Goal: Task Accomplishment & Management: Manage account settings

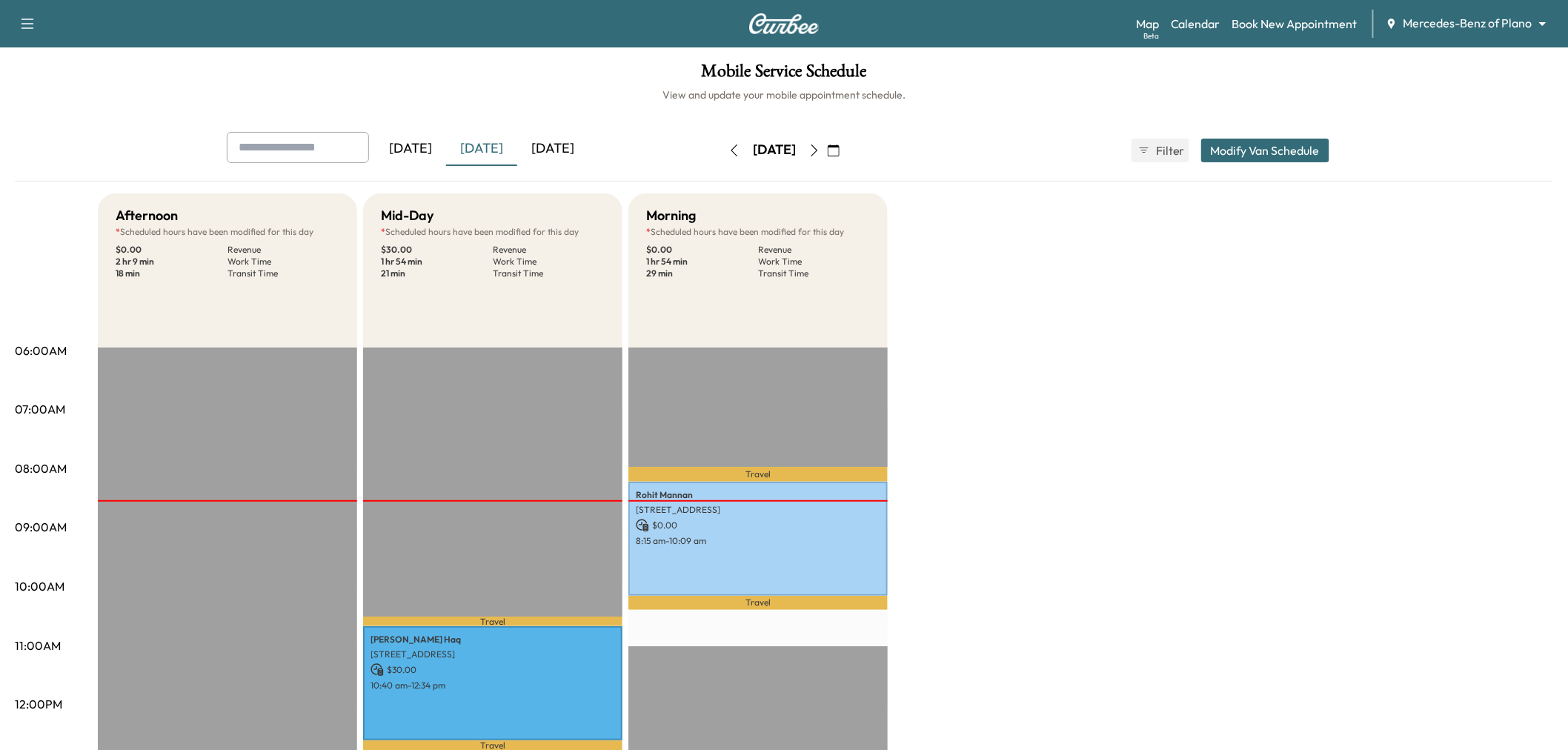
click at [486, 149] on div "[DATE]" at bounding box center [482, 149] width 71 height 34
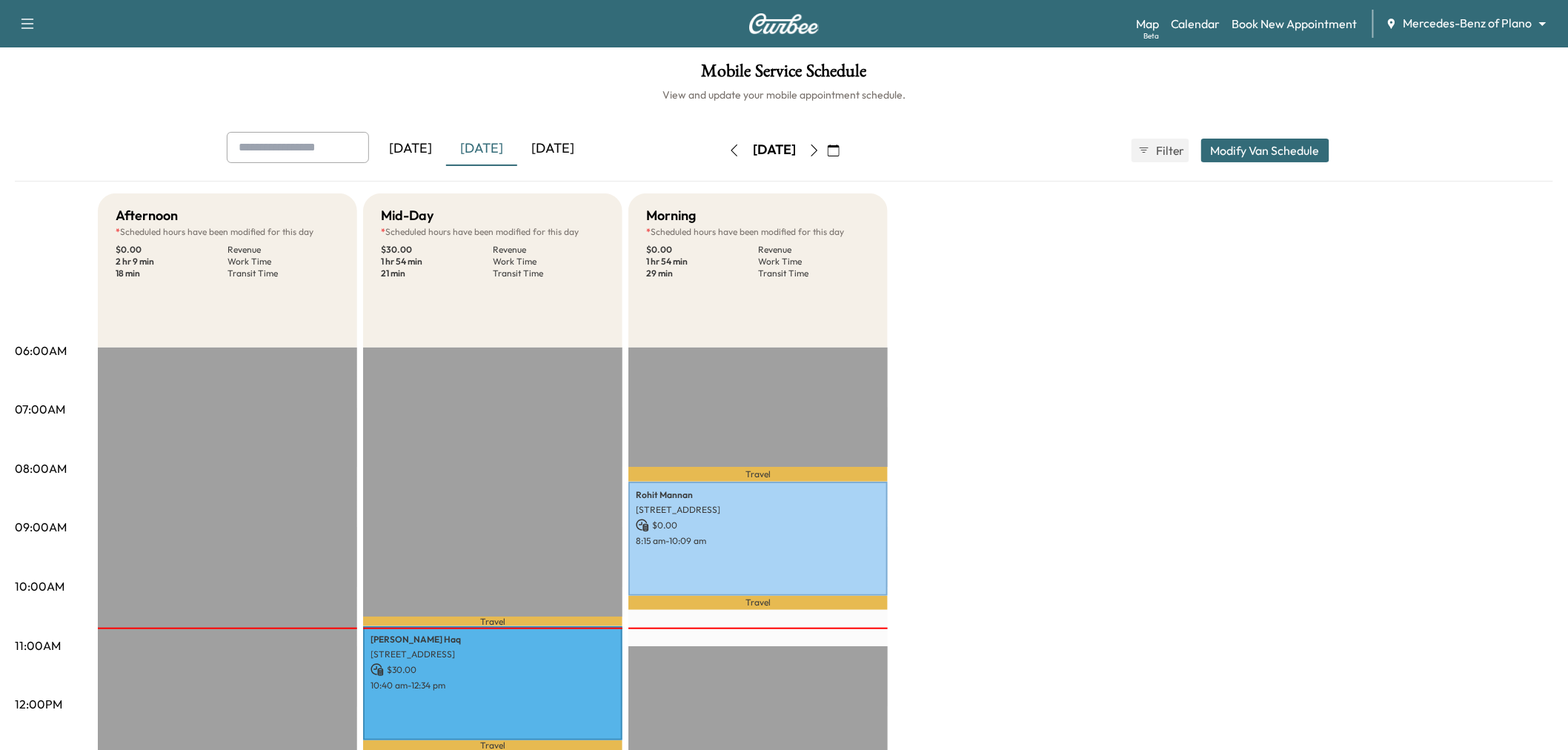
click at [541, 145] on div "[DATE]" at bounding box center [553, 149] width 71 height 34
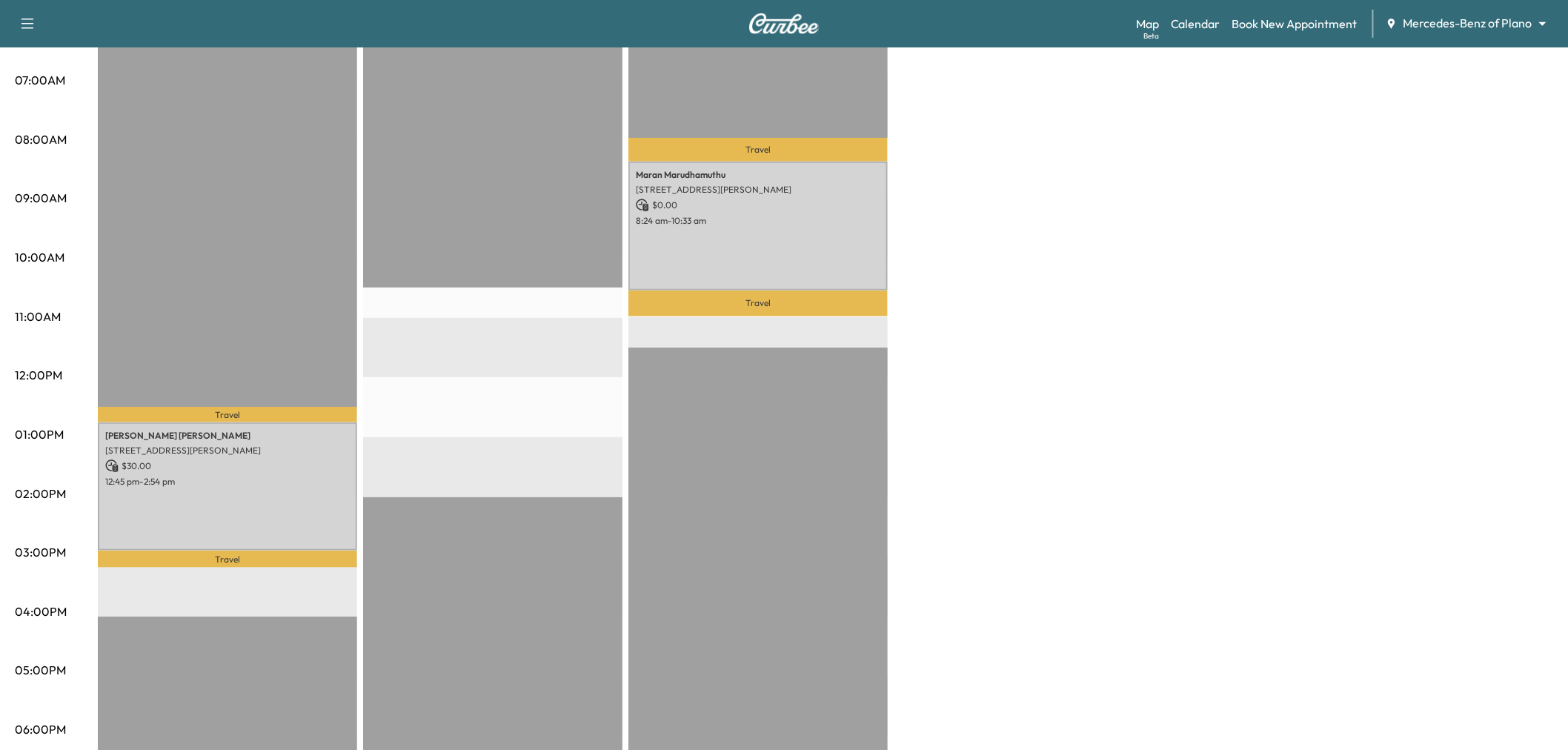
scroll to position [247, 0]
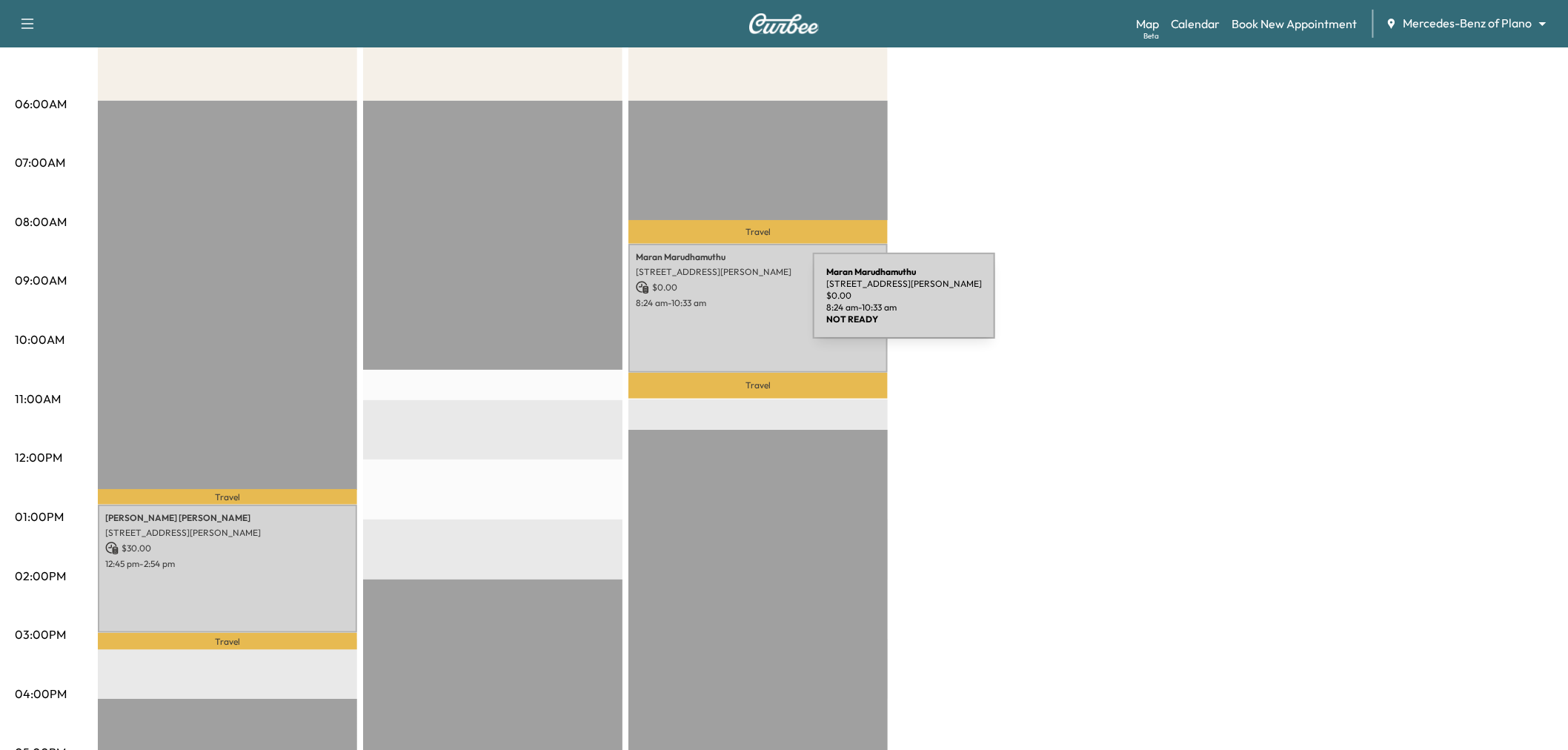
click at [722, 307] on div "Maran Marudhamuthu 4591 Guthrie St, Prosper, TX 75078, USA $ 0.00 8:24 am - 10:…" at bounding box center [758, 308] width 259 height 129
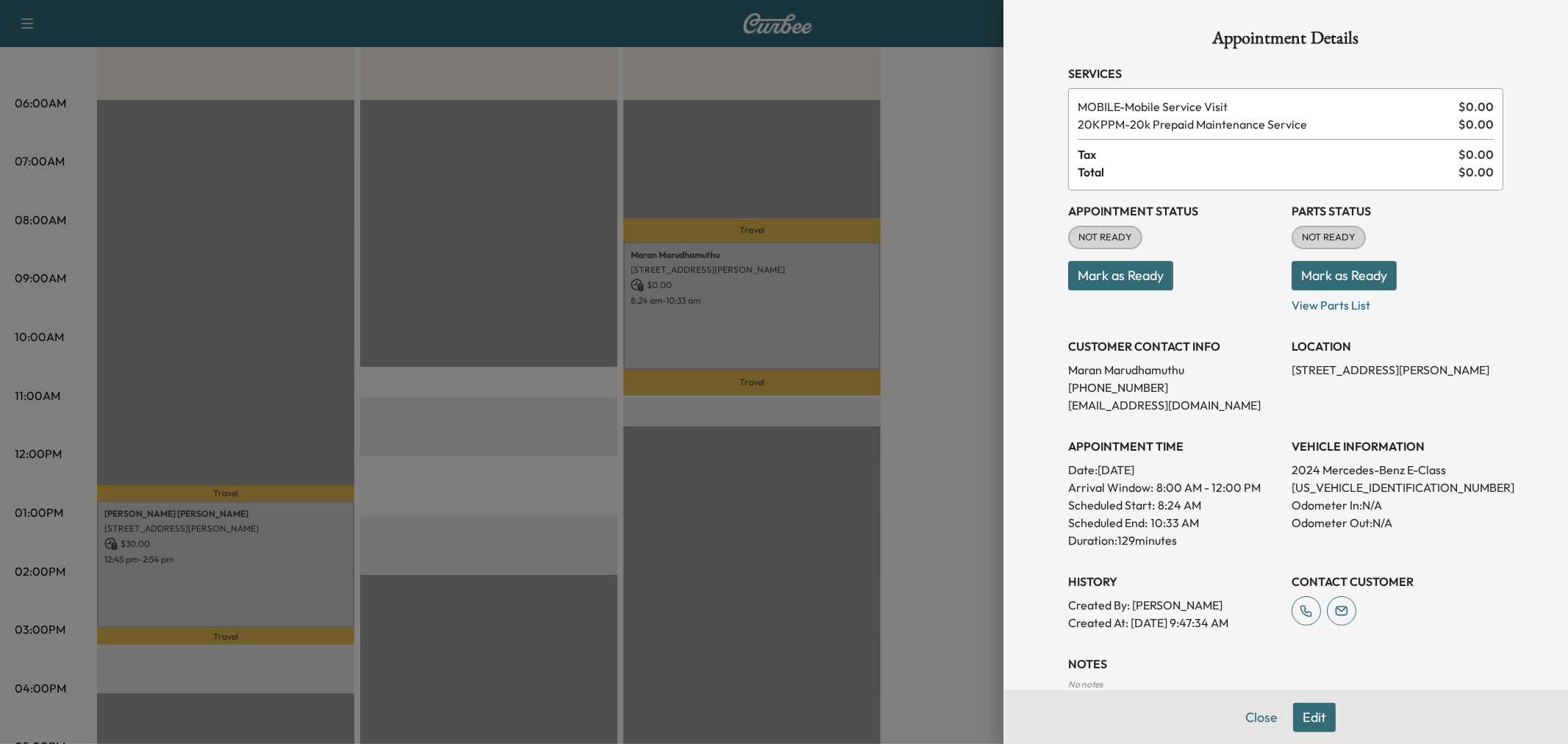
click at [256, 548] on div at bounding box center [784, 372] width 1568 height 744
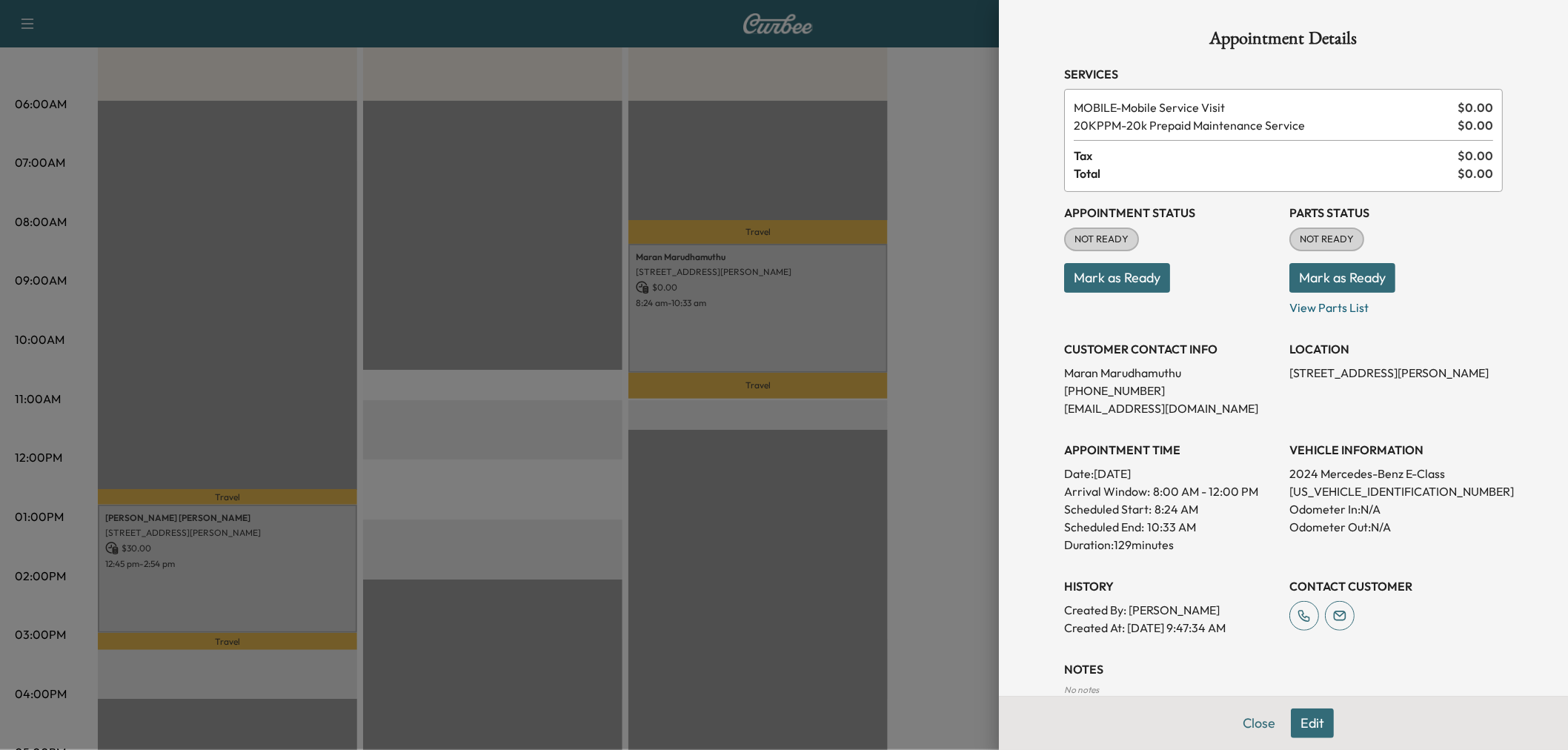
click at [255, 558] on p "12:45 pm - 2:54 pm" at bounding box center [227, 563] width 245 height 12
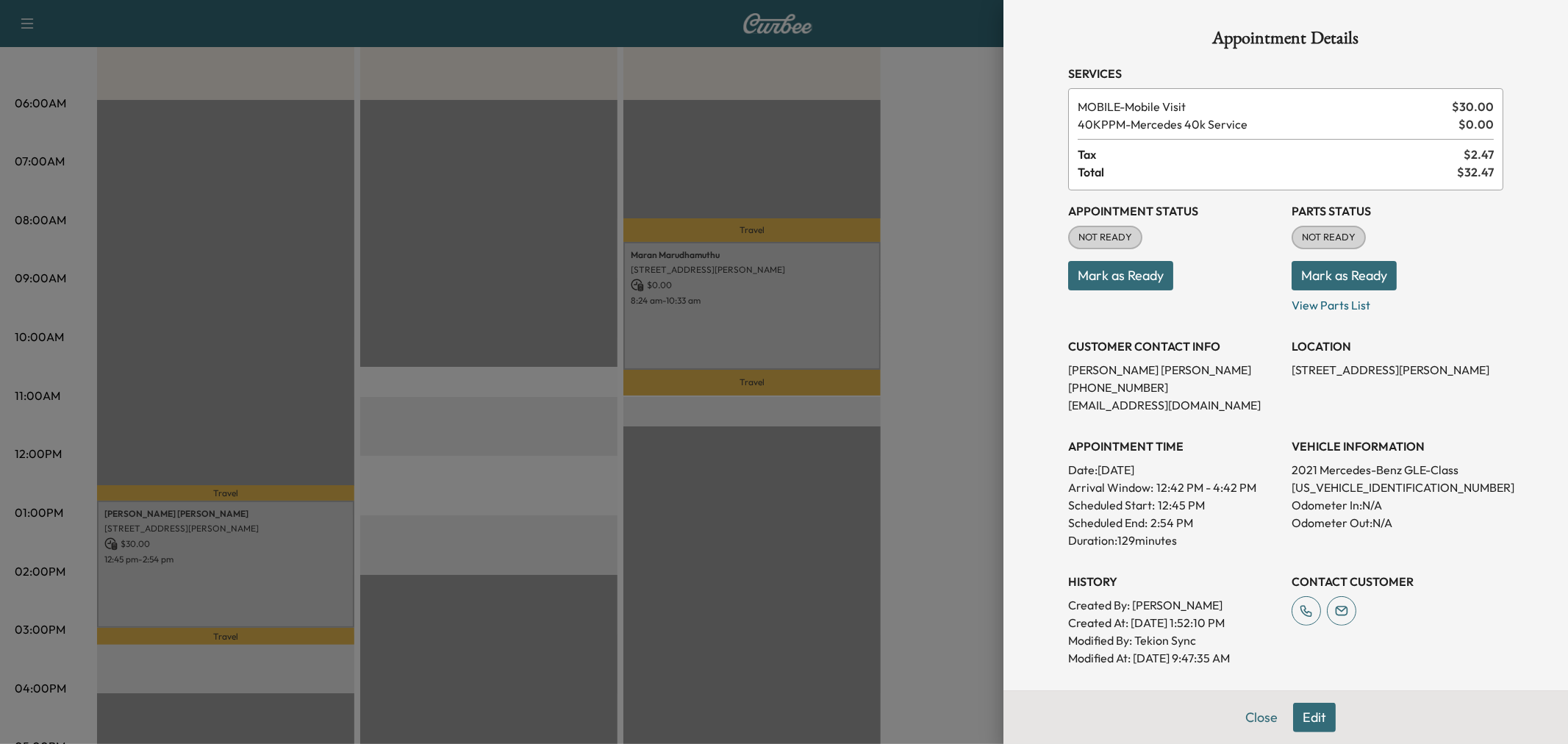
click at [567, 449] on div at bounding box center [784, 372] width 1568 height 744
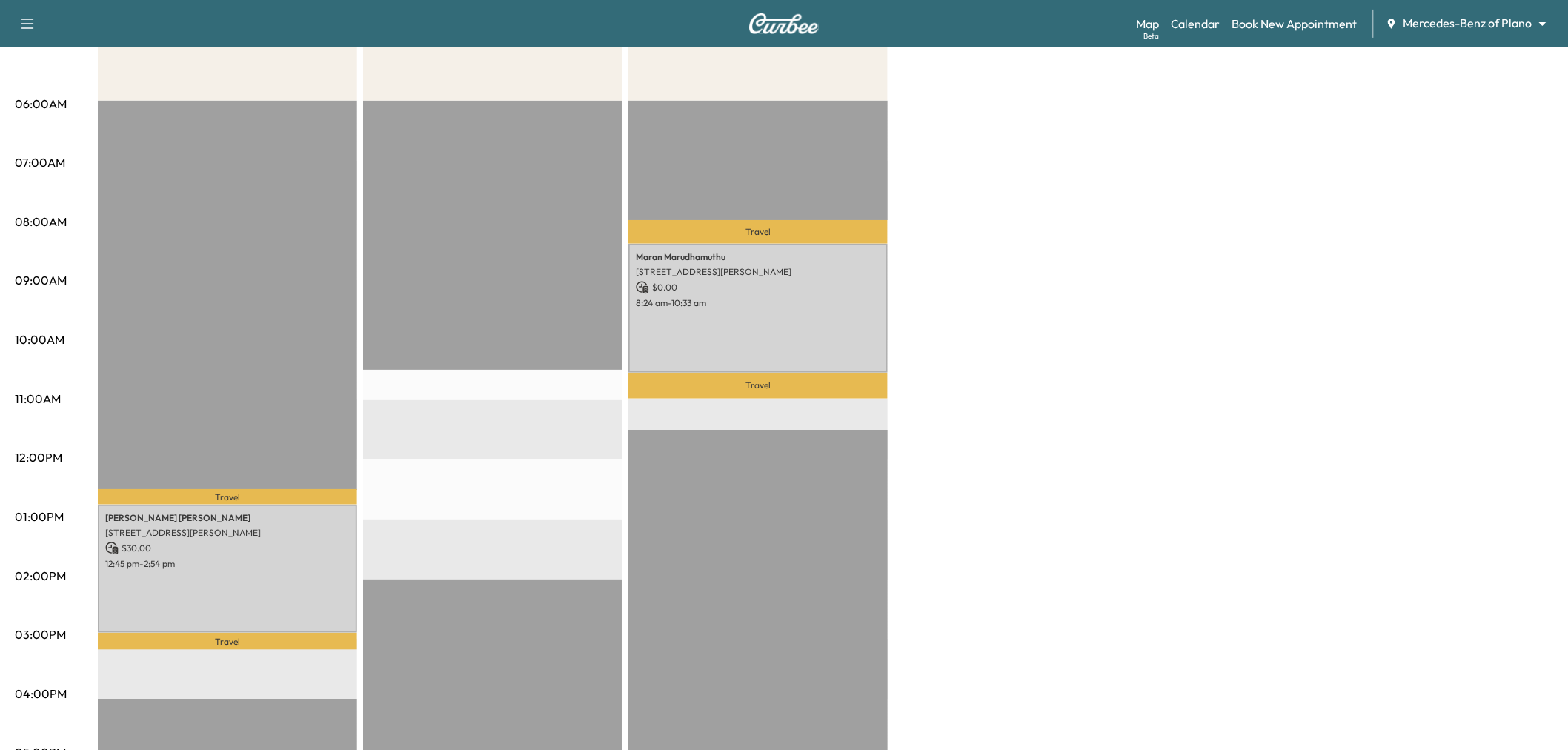
scroll to position [0, 0]
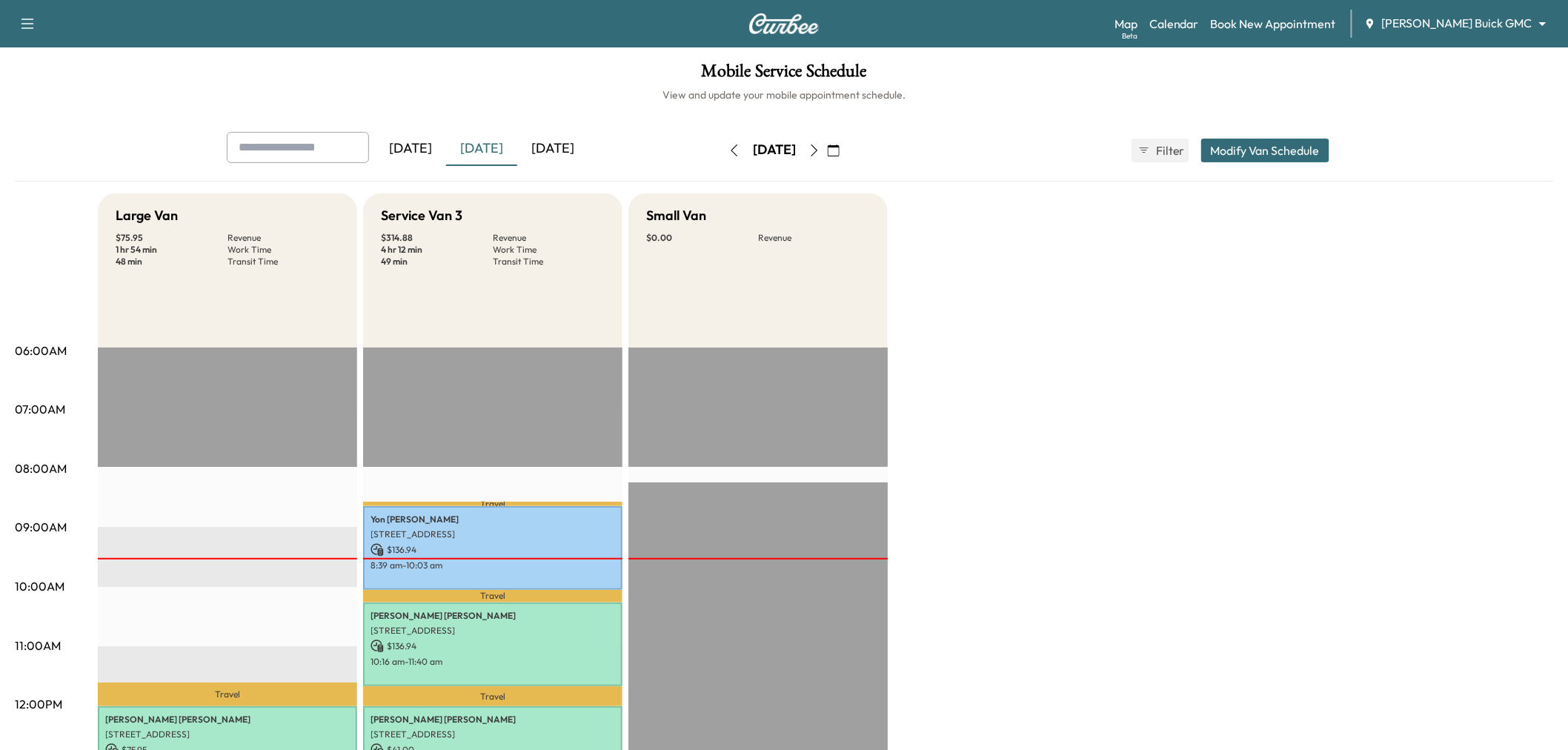
click at [488, 146] on div "[DATE]" at bounding box center [482, 149] width 71 height 34
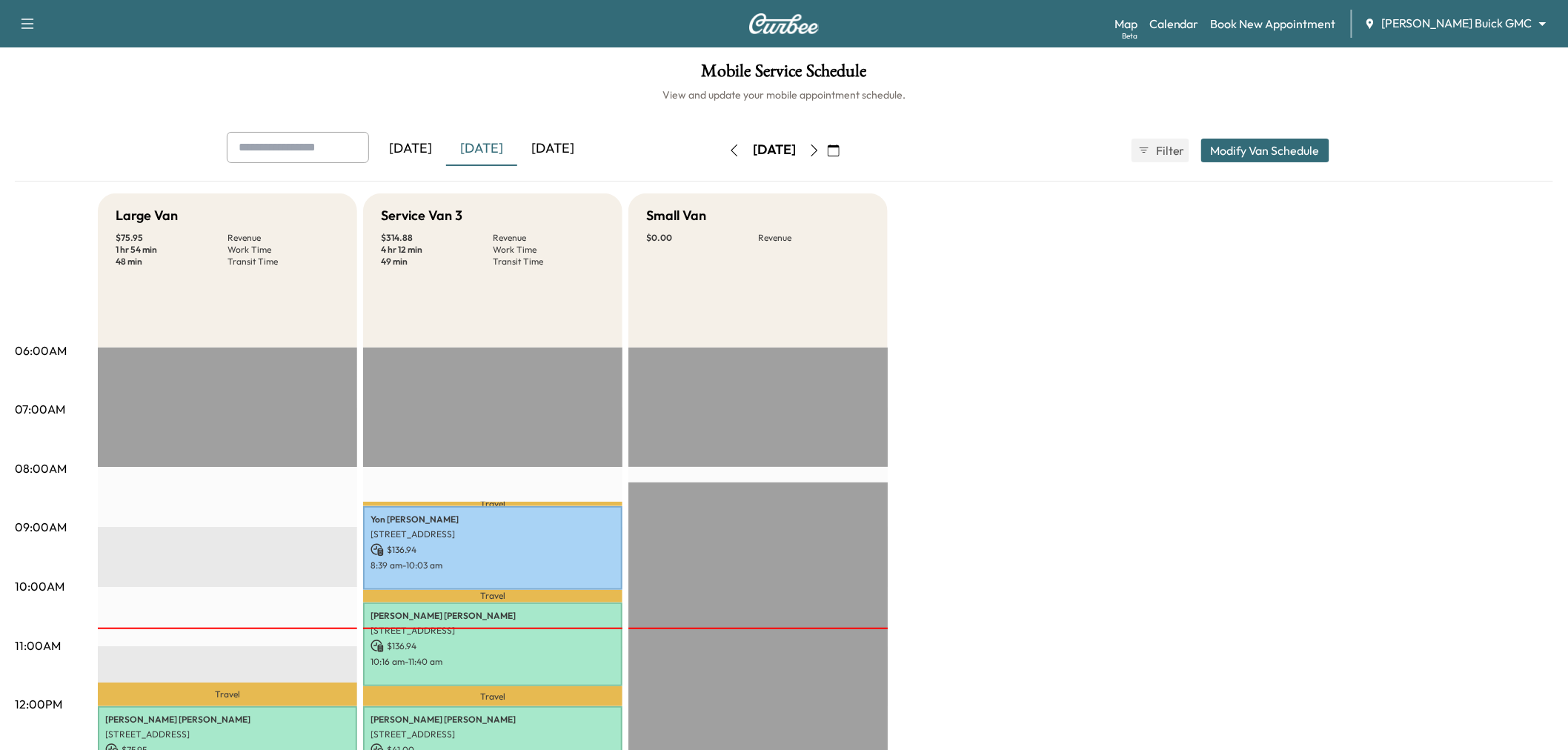
click at [541, 149] on div "[DATE]" at bounding box center [553, 149] width 71 height 34
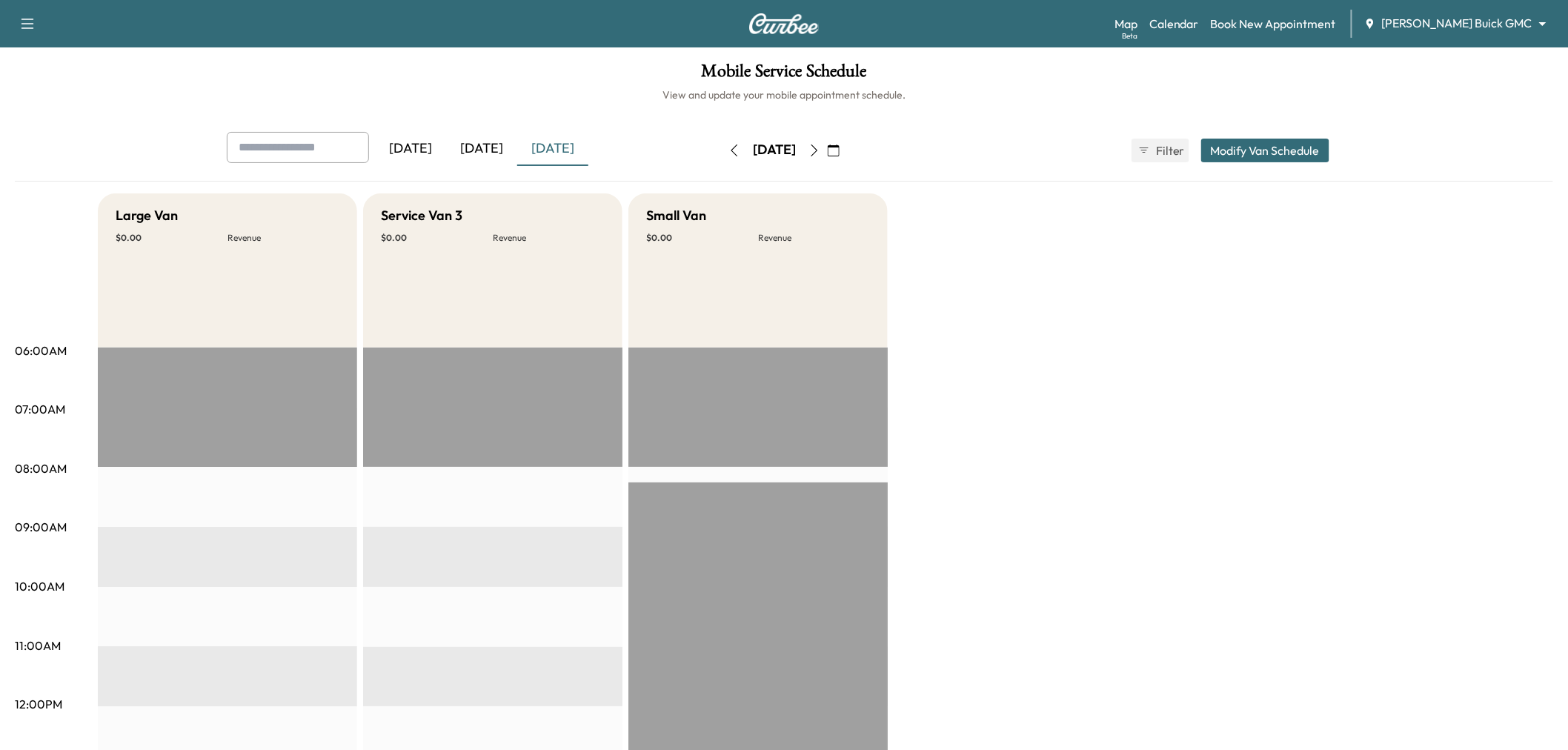
click at [827, 157] on button "button" at bounding box center [814, 150] width 25 height 24
click at [820, 146] on icon "button" at bounding box center [814, 150] width 12 height 12
click at [728, 149] on icon "button" at bounding box center [734, 150] width 12 height 12
click at [721, 149] on button "button" at bounding box center [734, 150] width 25 height 24
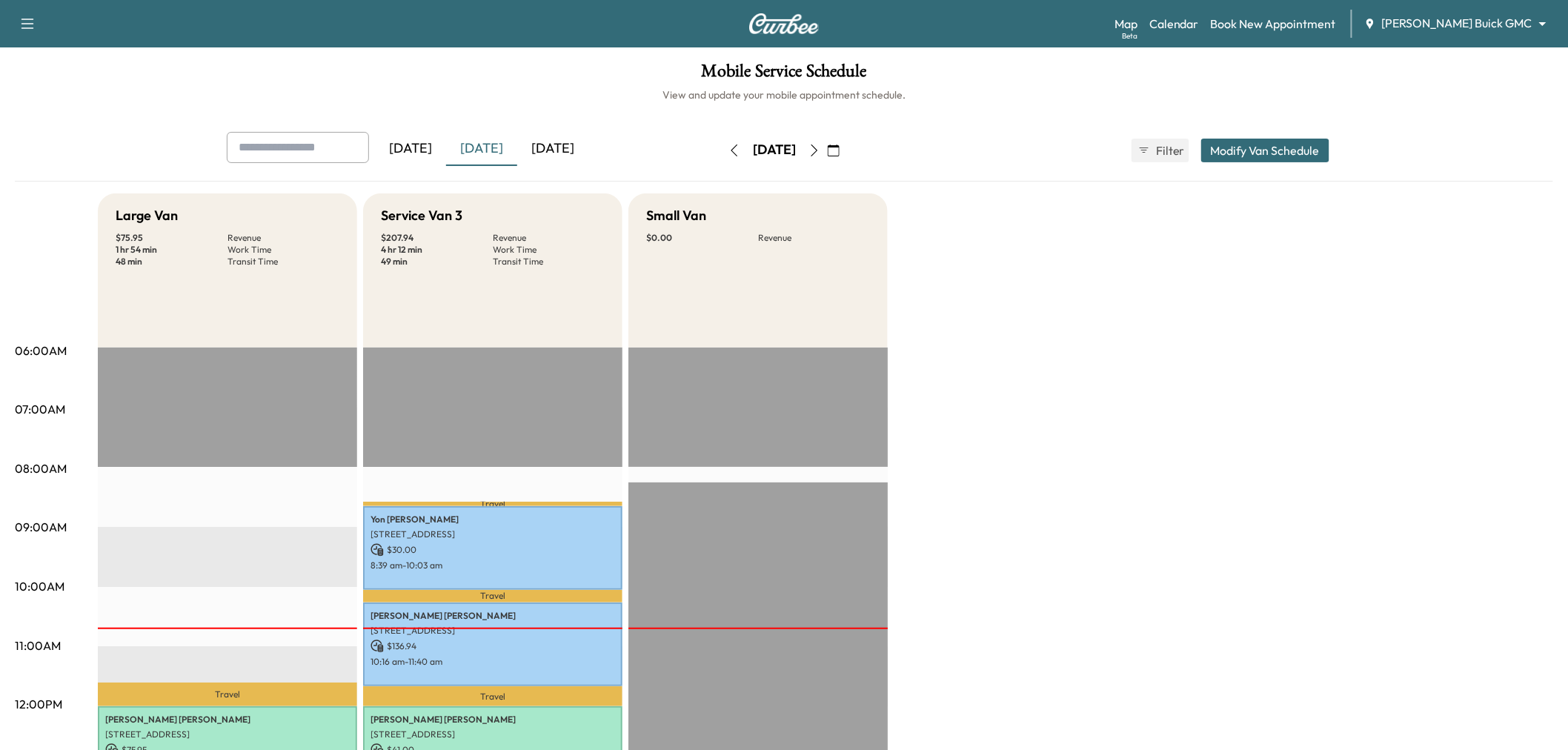
click at [498, 145] on div "[DATE]" at bounding box center [482, 149] width 71 height 34
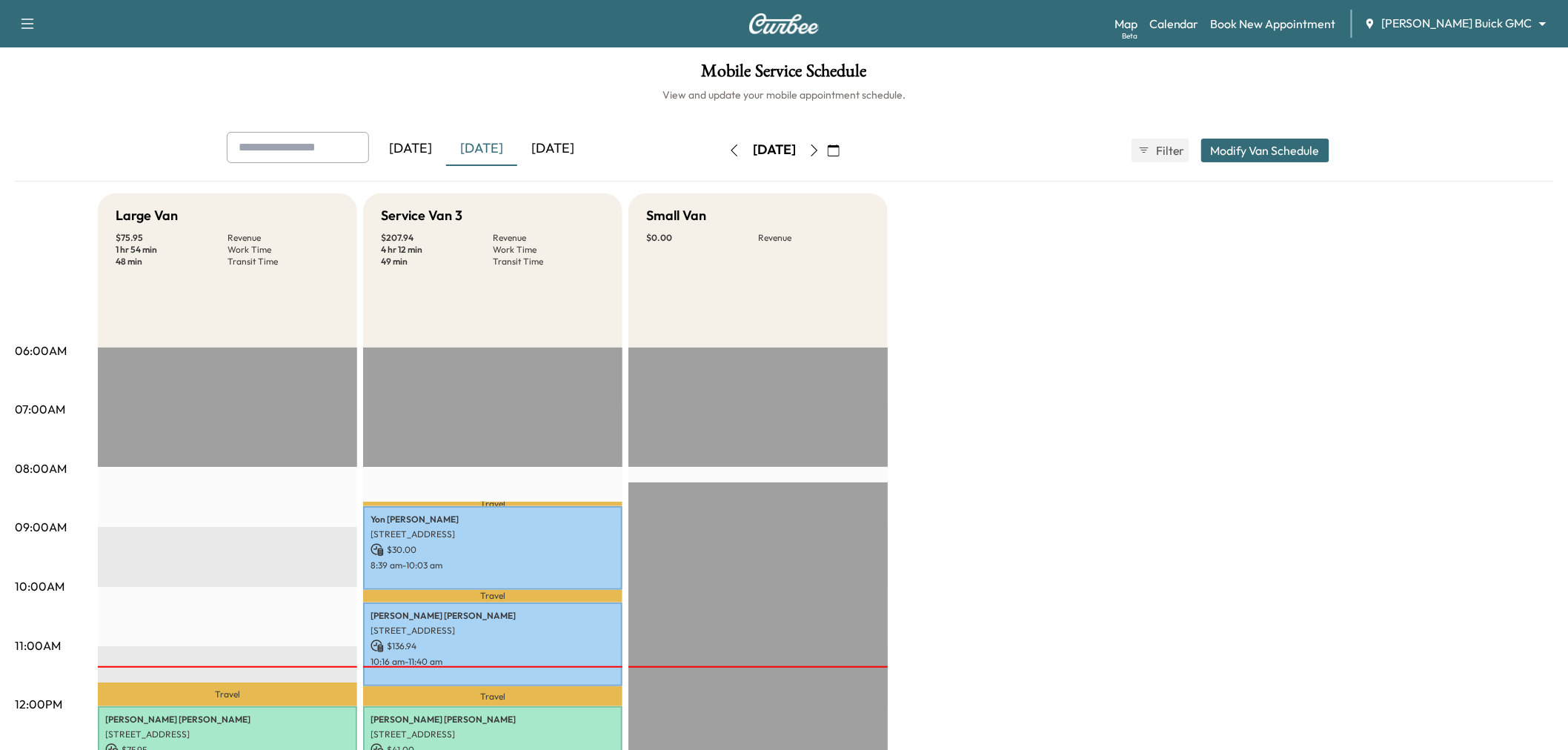
click at [498, 145] on div "[DATE]" at bounding box center [482, 149] width 71 height 34
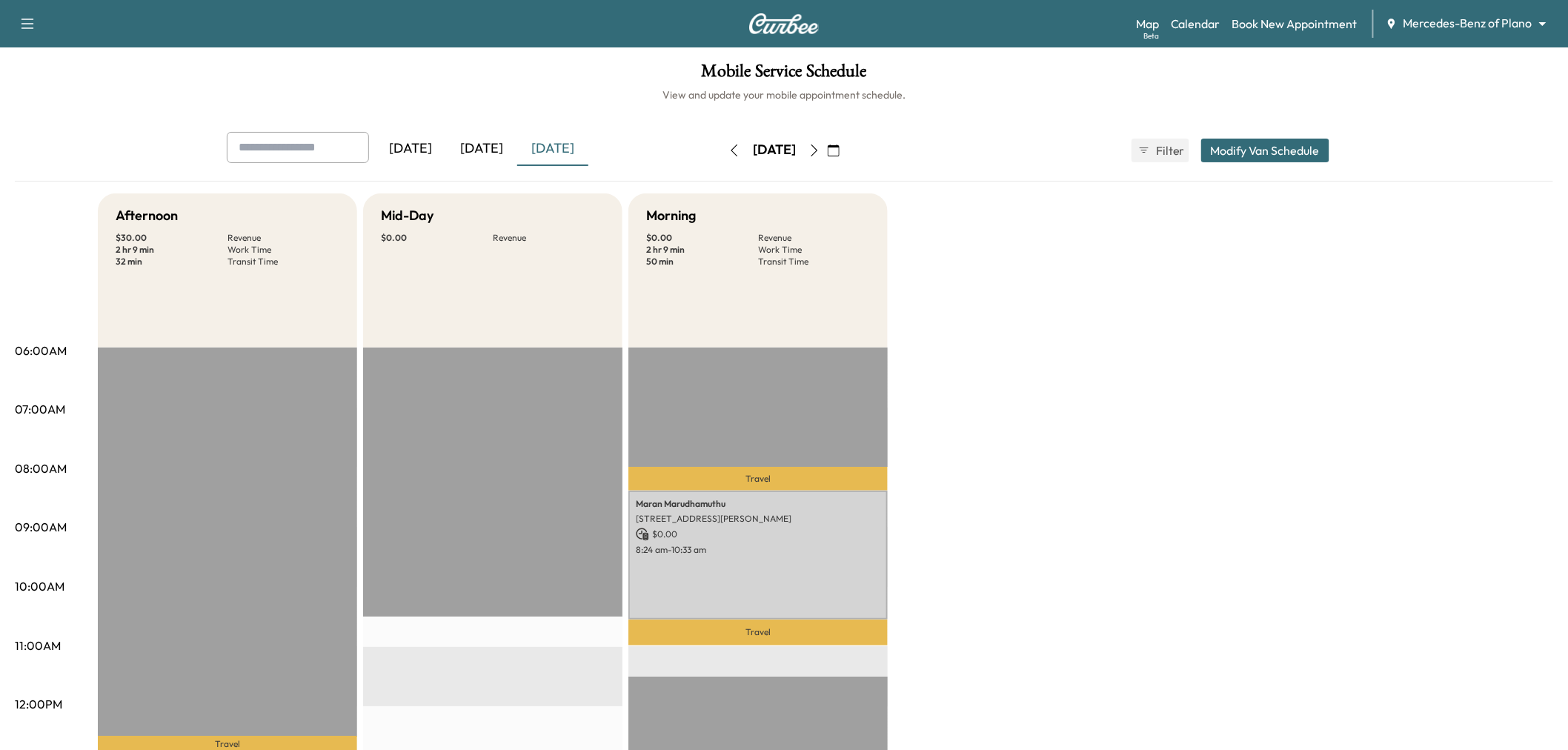
click at [827, 157] on button "button" at bounding box center [814, 150] width 25 height 24
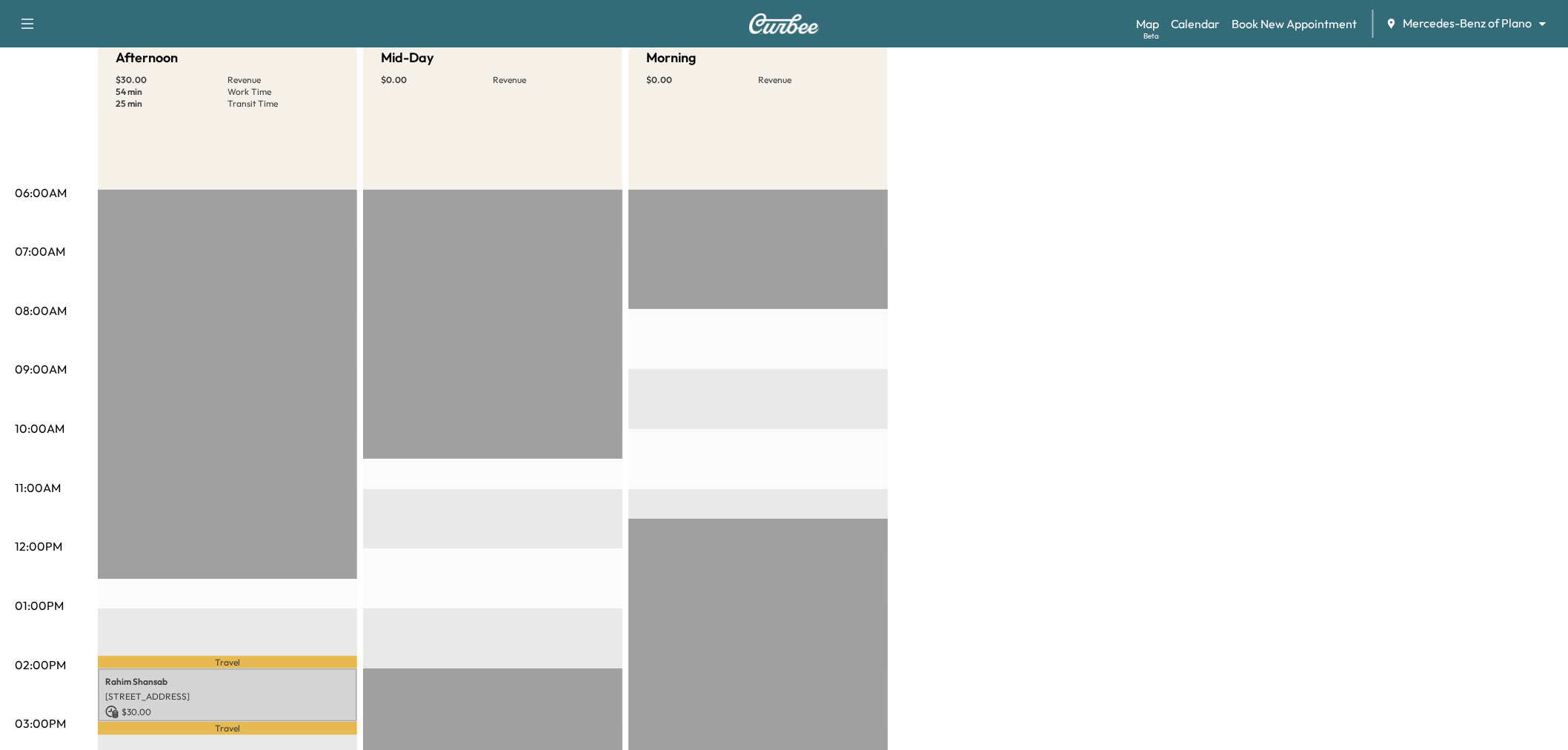
scroll to position [323, 0]
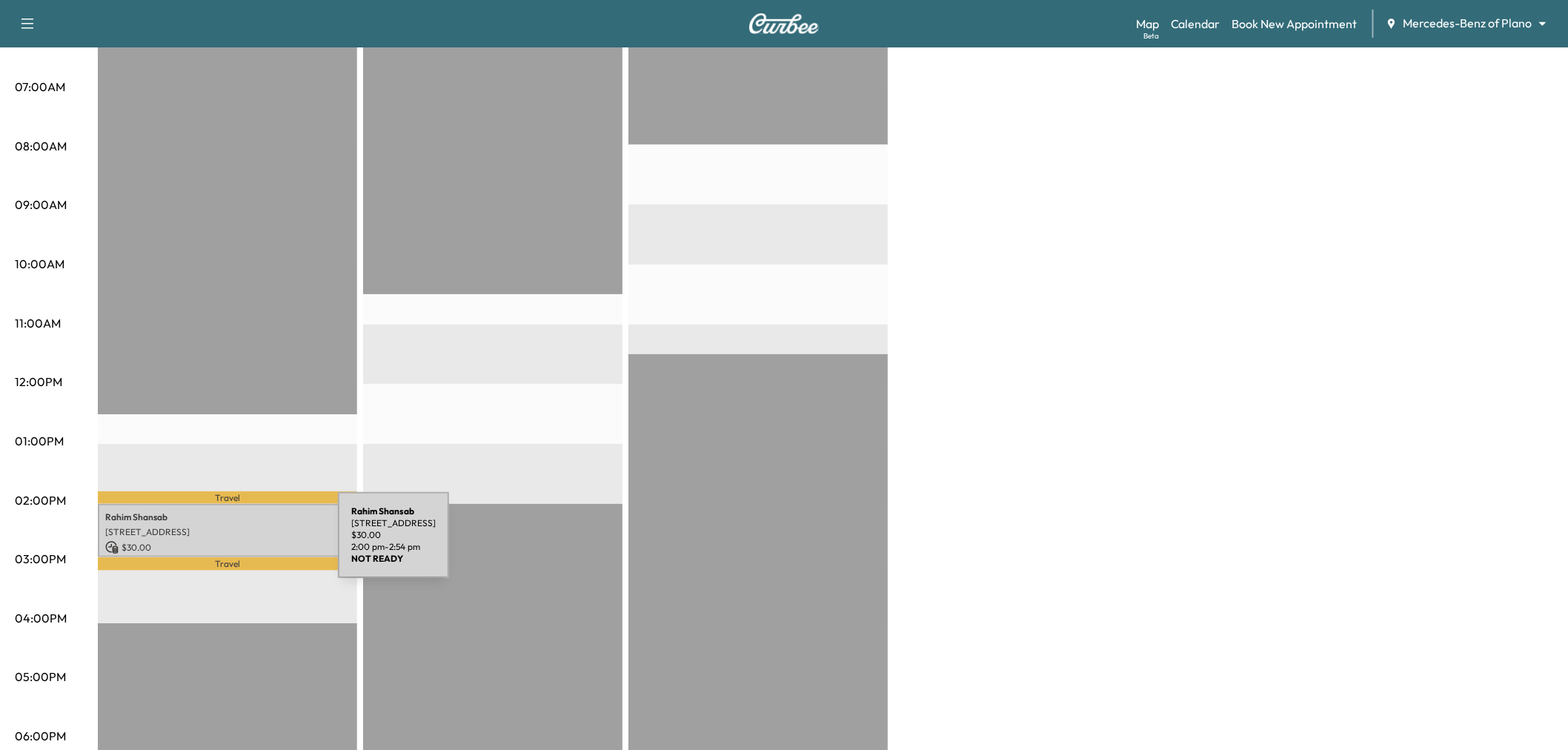
click at [231, 526] on p "[STREET_ADDRESS]" at bounding box center [227, 532] width 245 height 12
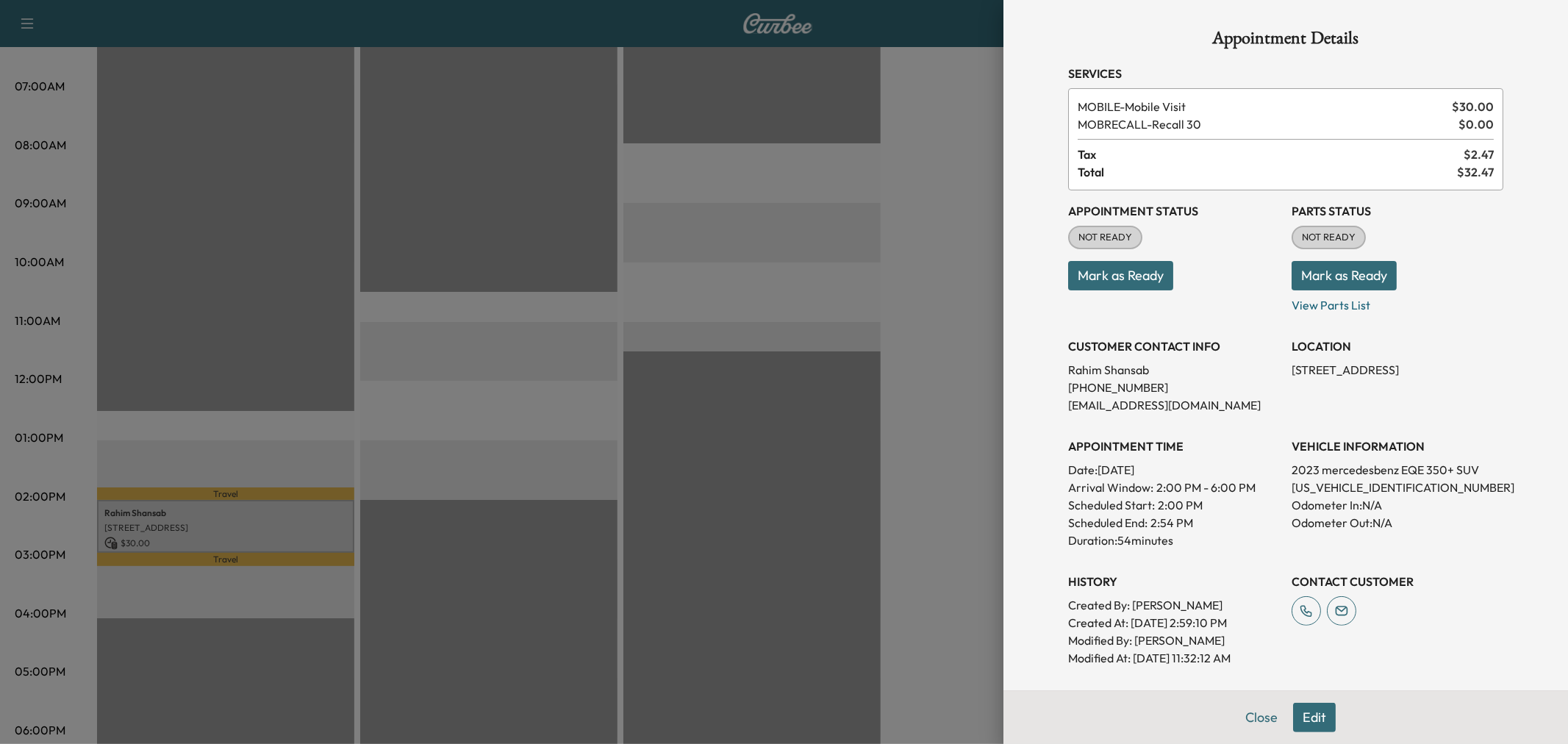
click at [859, 310] on div at bounding box center [784, 372] width 1568 height 744
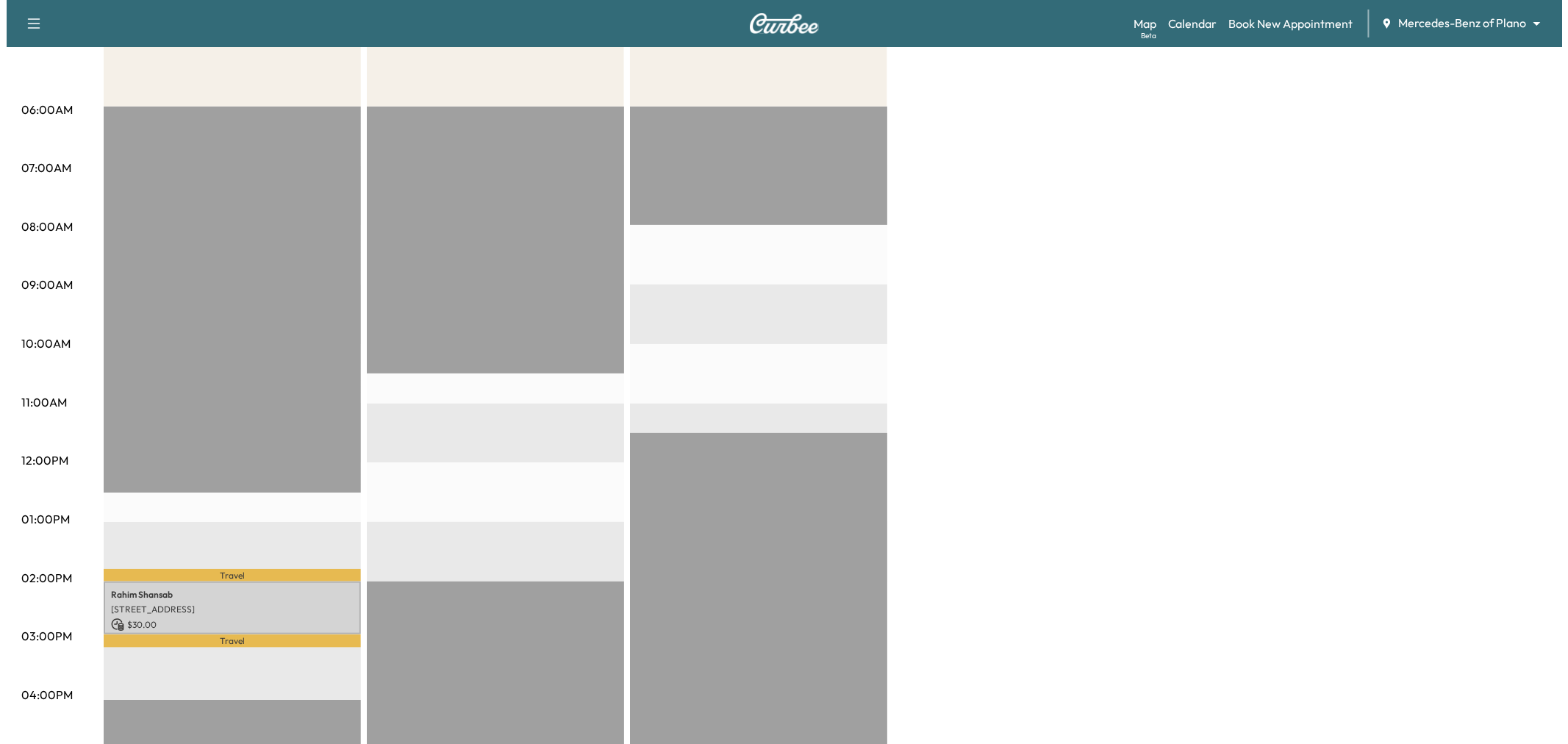
scroll to position [401, 0]
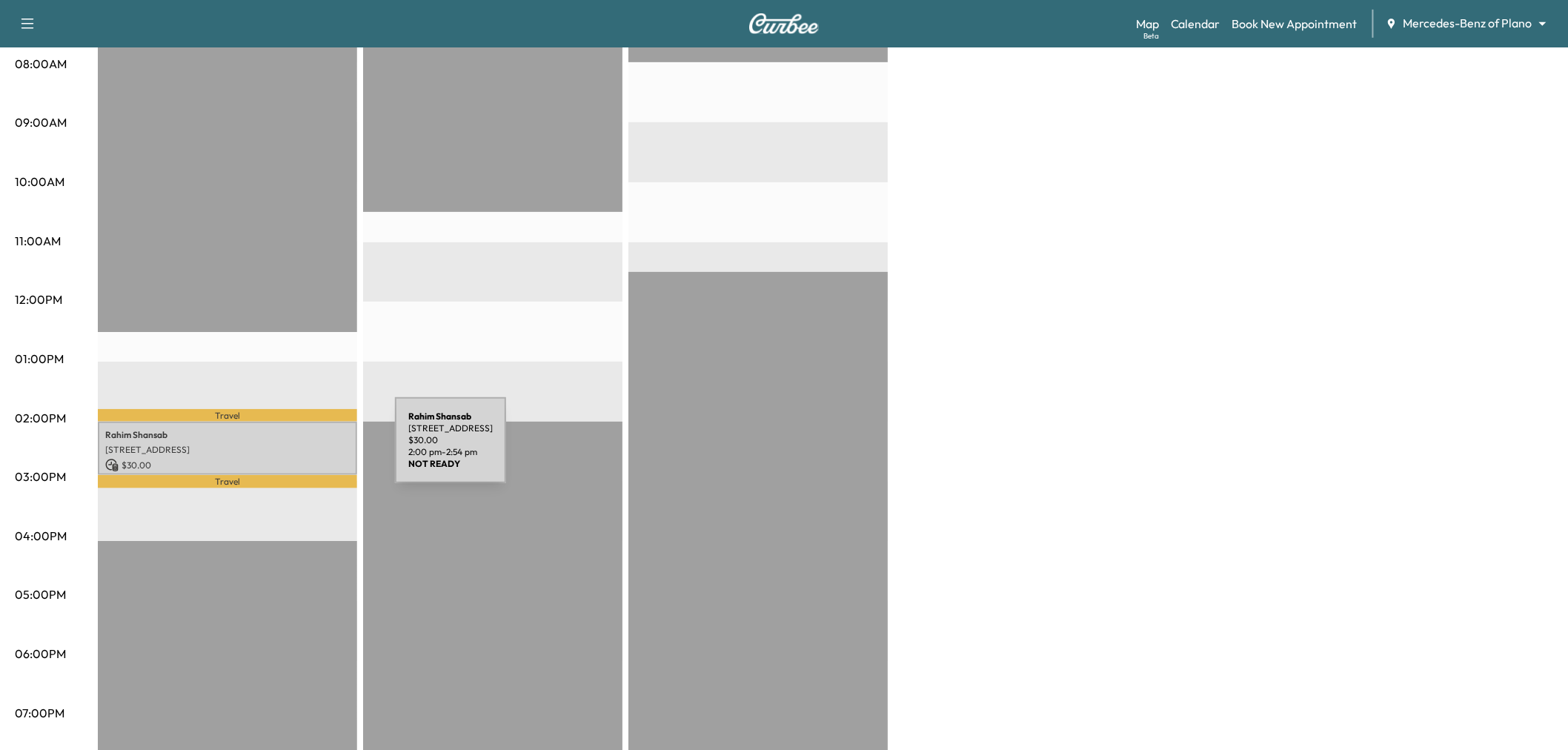
click at [284, 449] on div "[PERSON_NAME] [STREET_ADDRESS] $ 30.00 2:00 pm - 2:54 pm" at bounding box center [228, 448] width 259 height 54
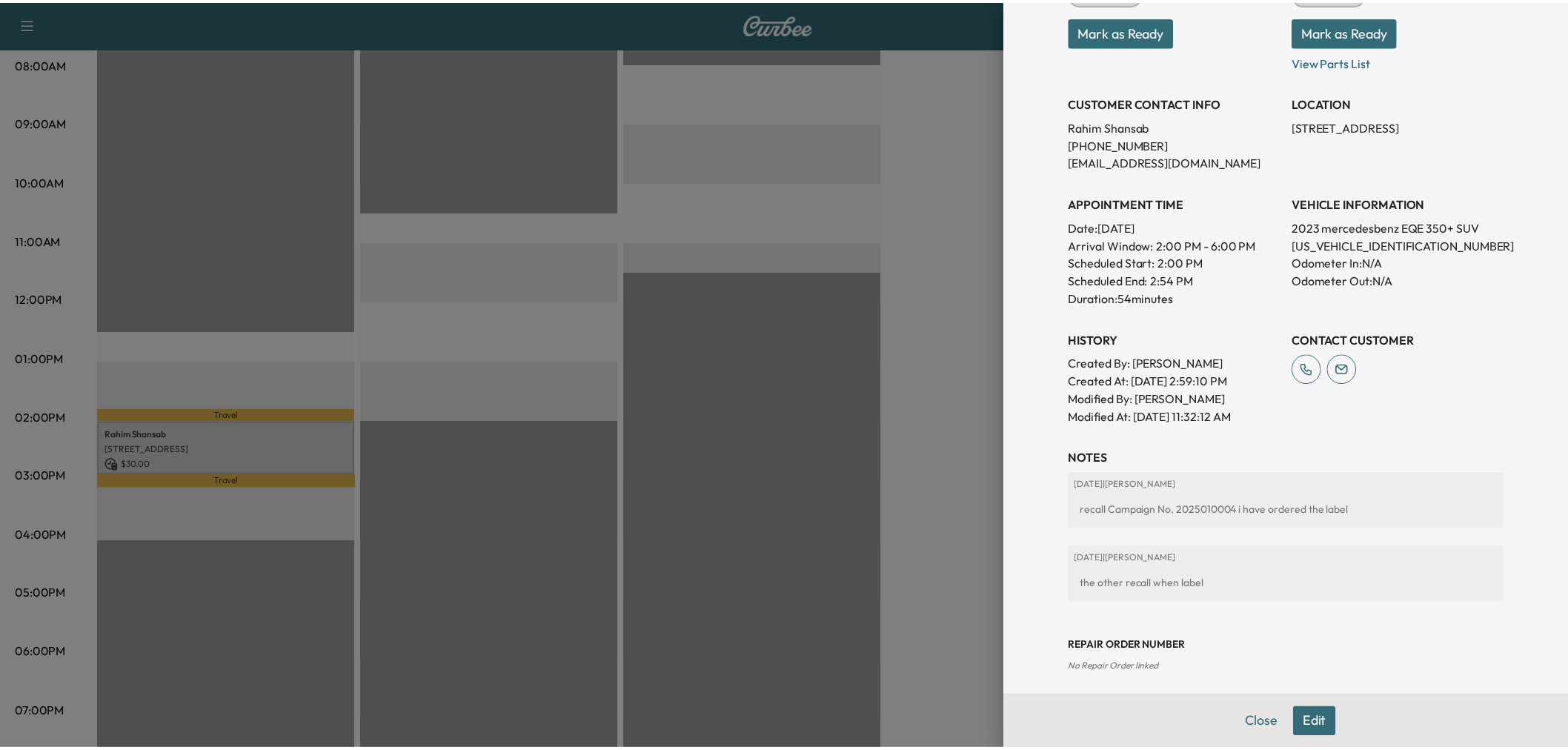
scroll to position [0, 0]
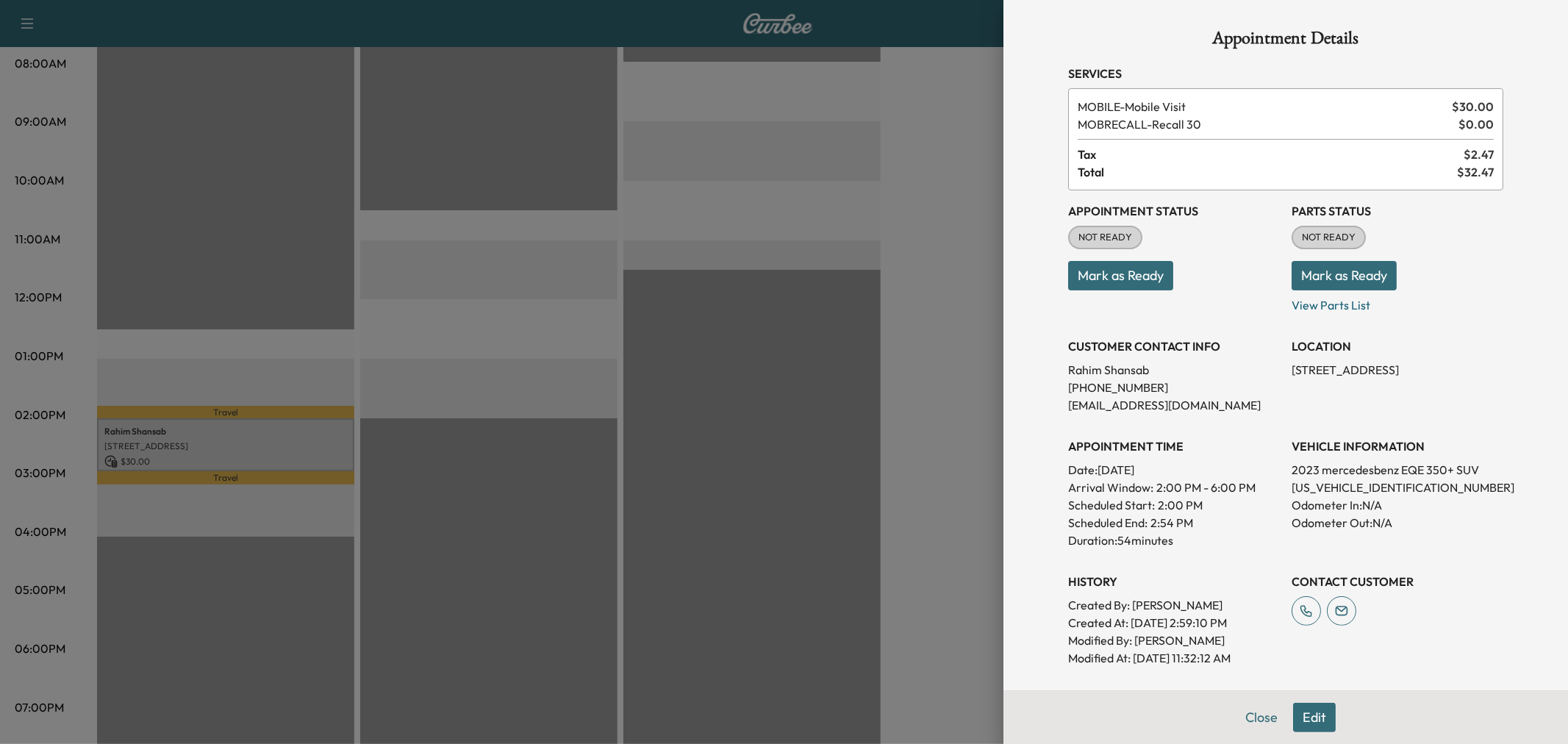
click at [1313, 718] on button "Edit" at bounding box center [1315, 717] width 43 height 29
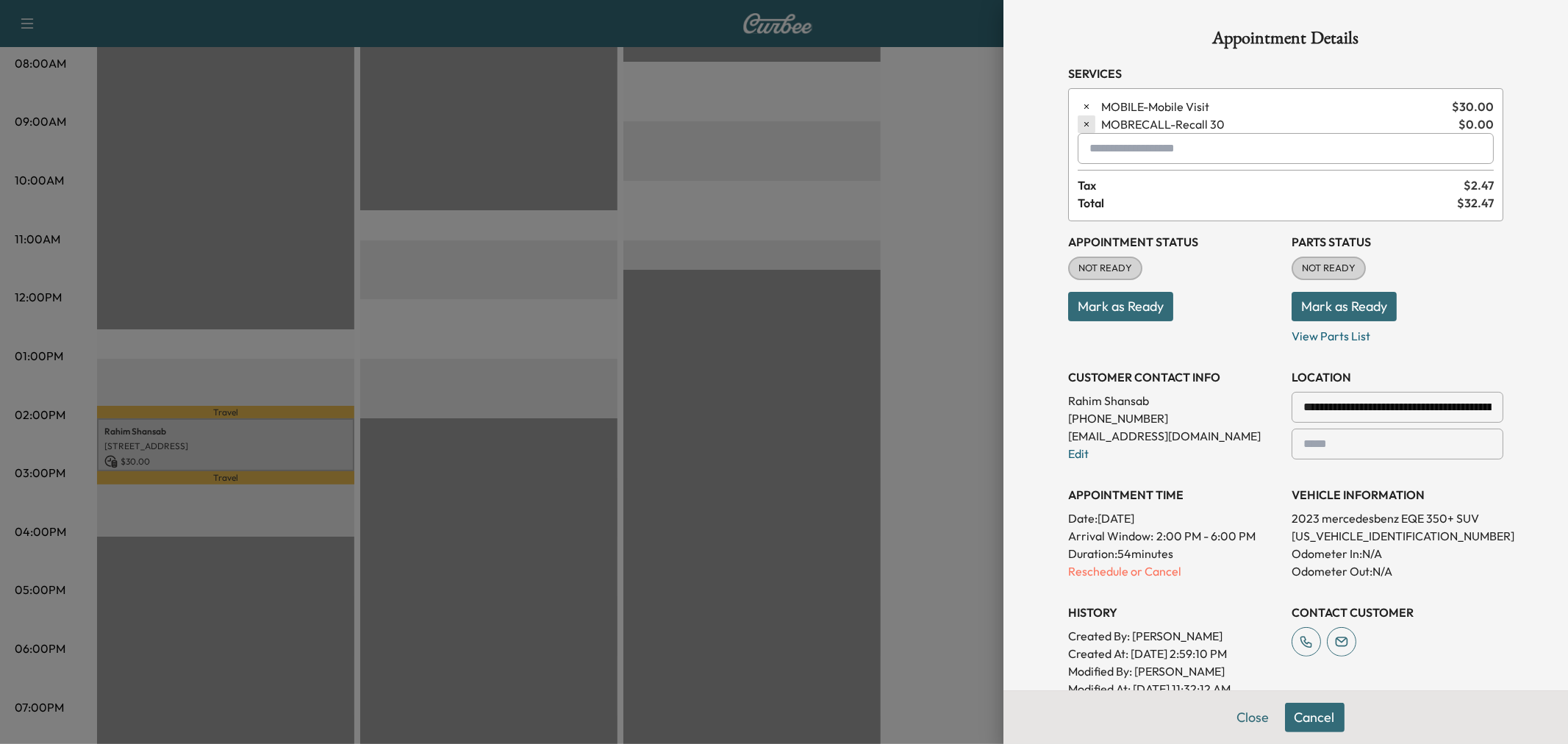
click at [1082, 122] on icon "button" at bounding box center [1086, 124] width 10 height 10
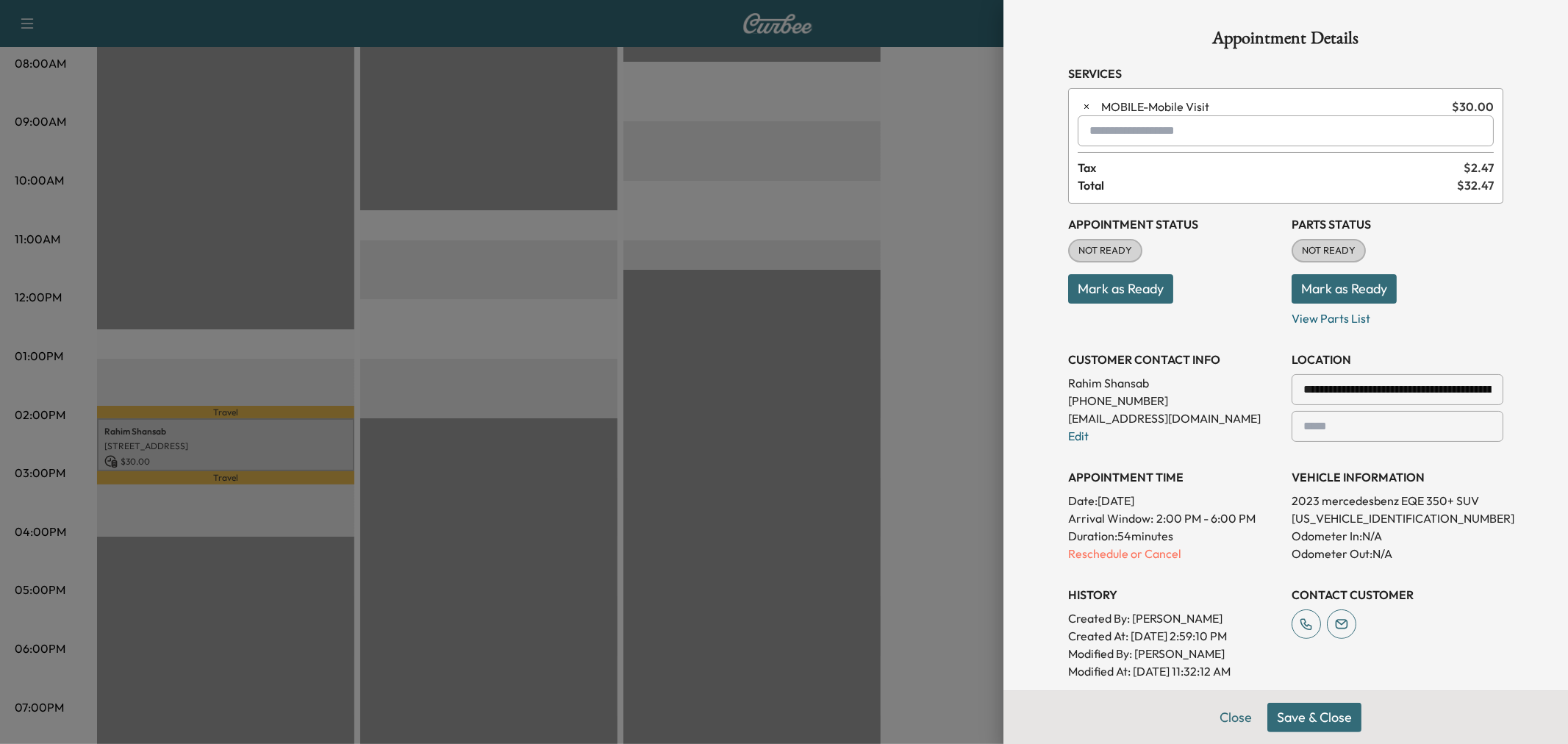
click at [1290, 716] on button "Save & Close" at bounding box center [1315, 717] width 94 height 29
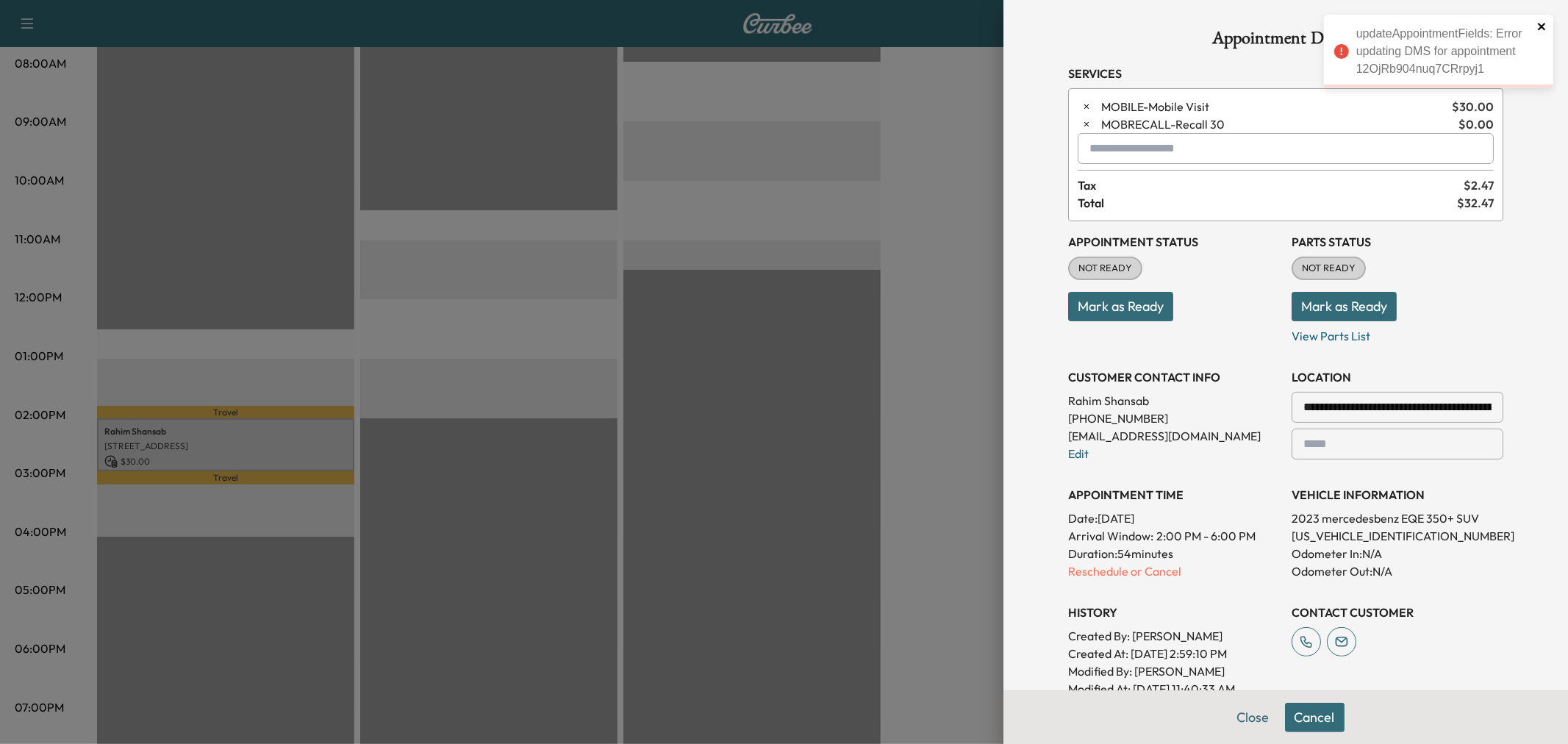
click at [1546, 28] on icon "close" at bounding box center [1542, 26] width 10 height 11
click at [1298, 712] on button "Cancel" at bounding box center [1315, 717] width 60 height 29
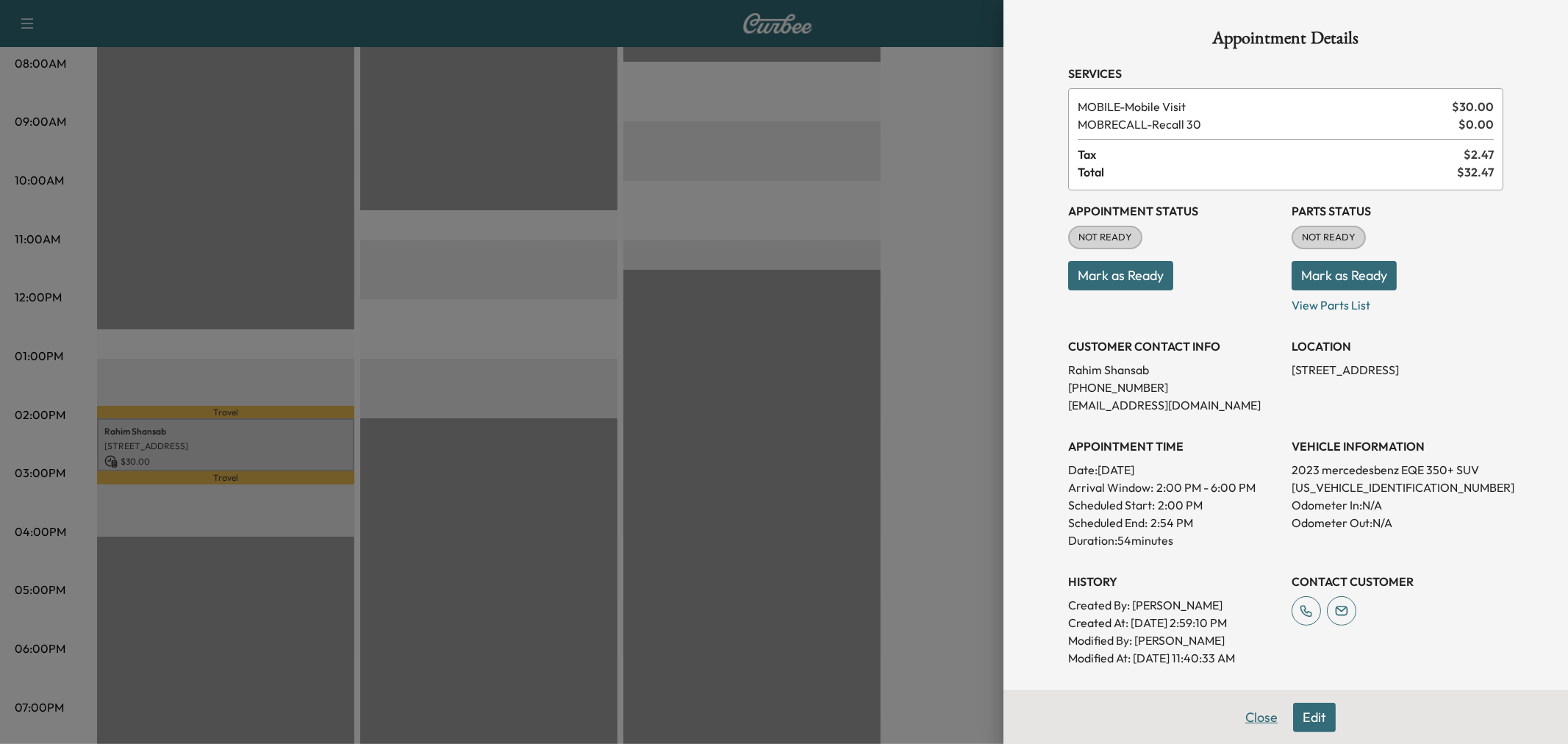
click at [1253, 712] on button "Close" at bounding box center [1261, 717] width 51 height 29
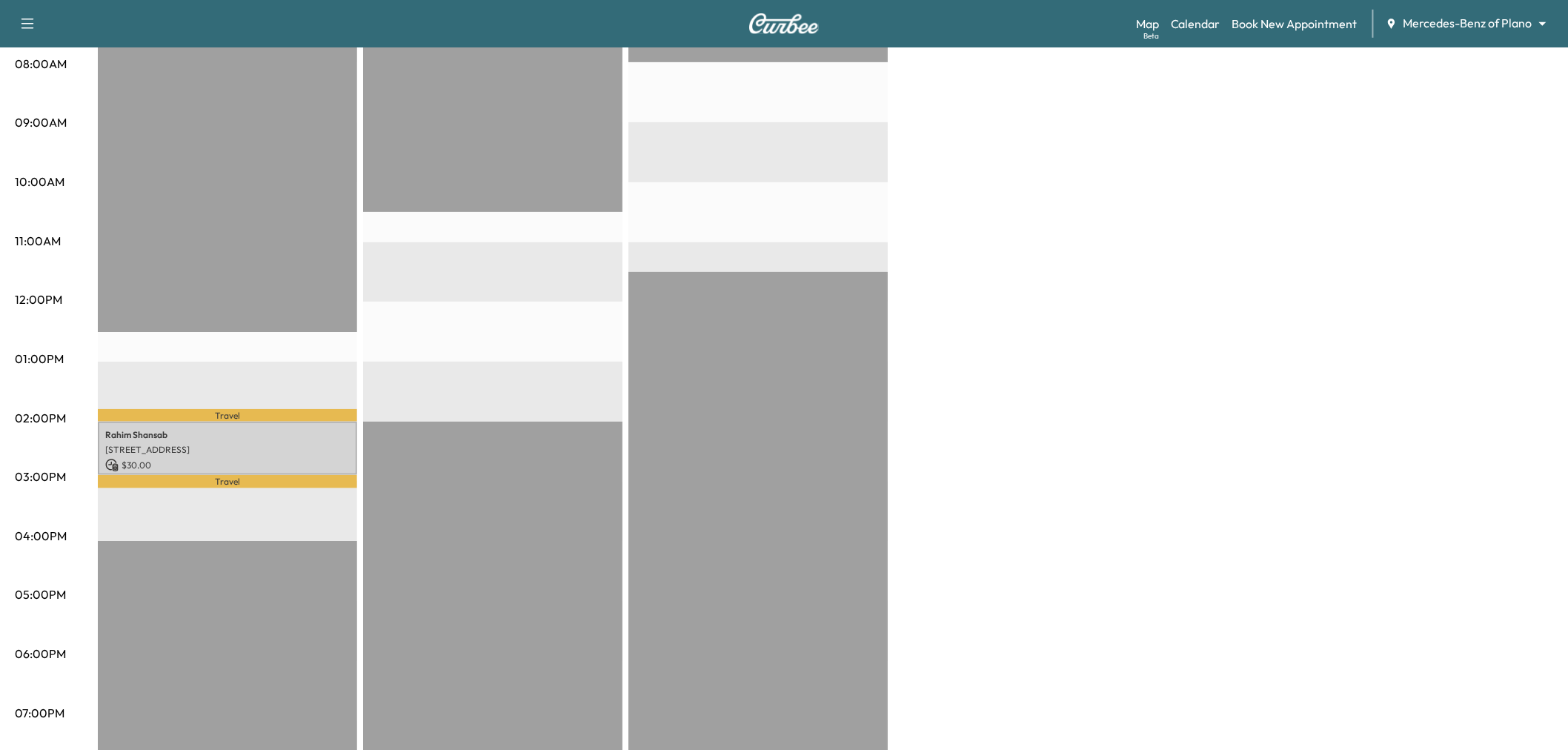
click at [1019, 534] on div "Afternoon $ 30.00 Revenue 54 min Work Time 25 min Transit Time Travel [PERSON_N…" at bounding box center [826, 344] width 1455 height 1112
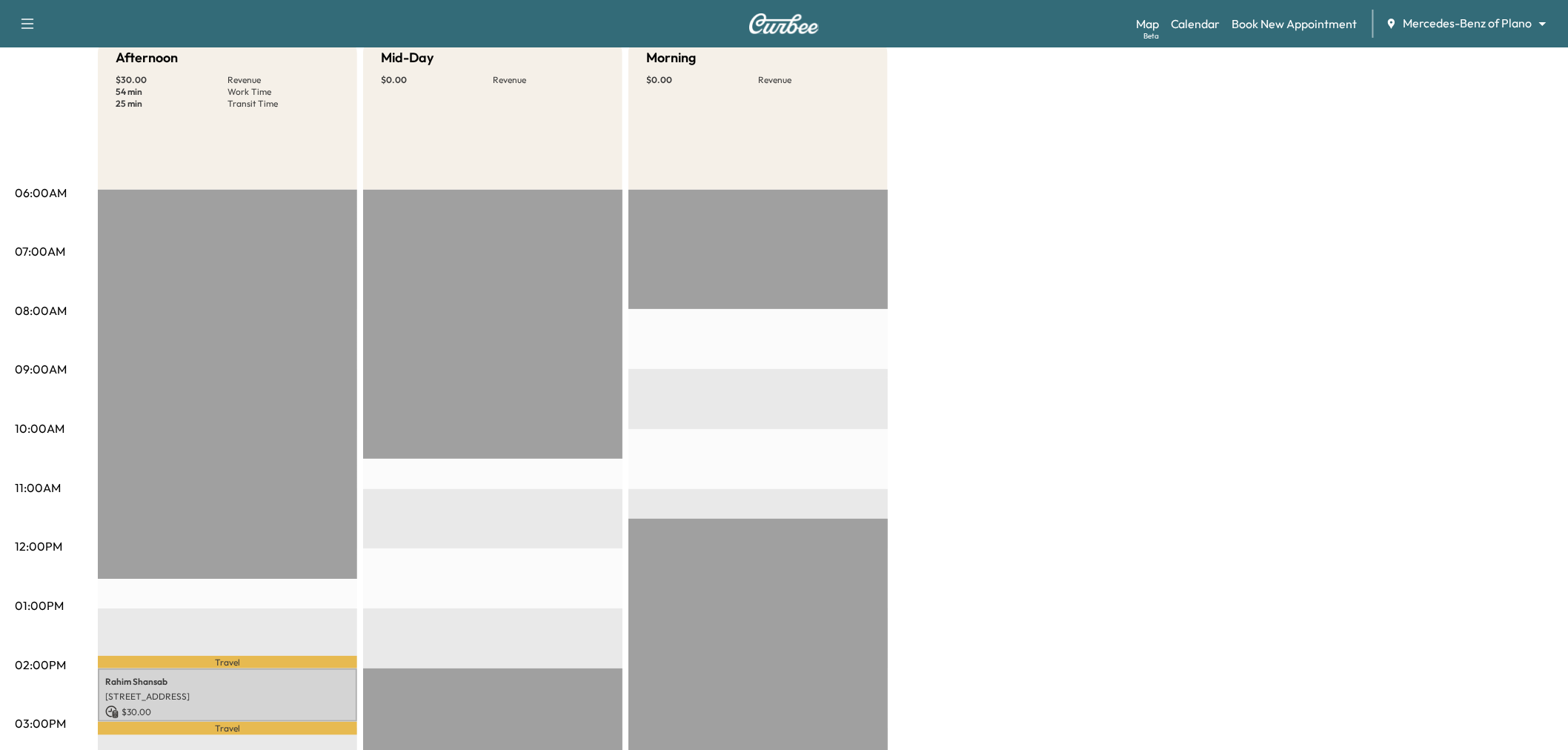
scroll to position [240, 0]
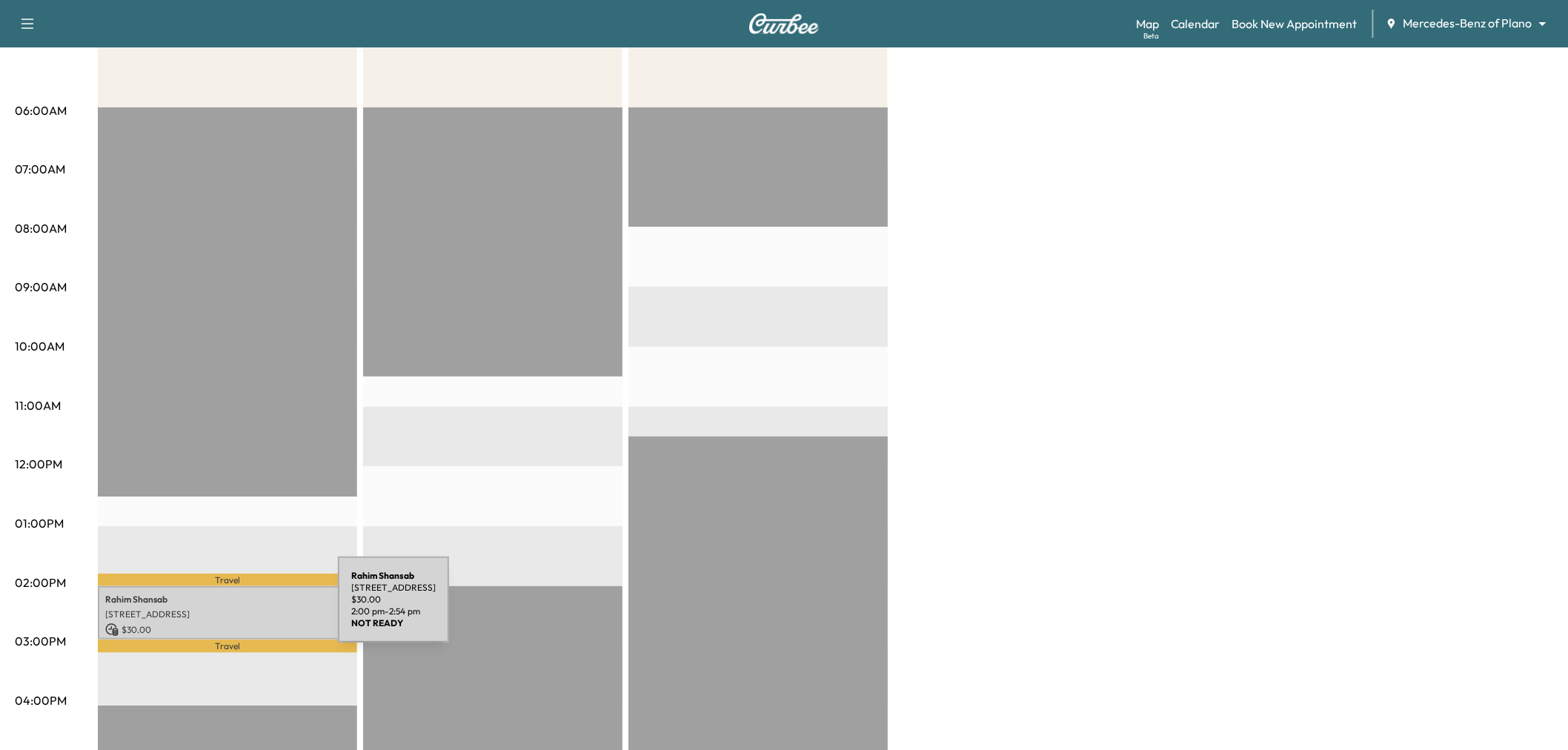
click at [227, 608] on p "[STREET_ADDRESS]" at bounding box center [227, 613] width 245 height 12
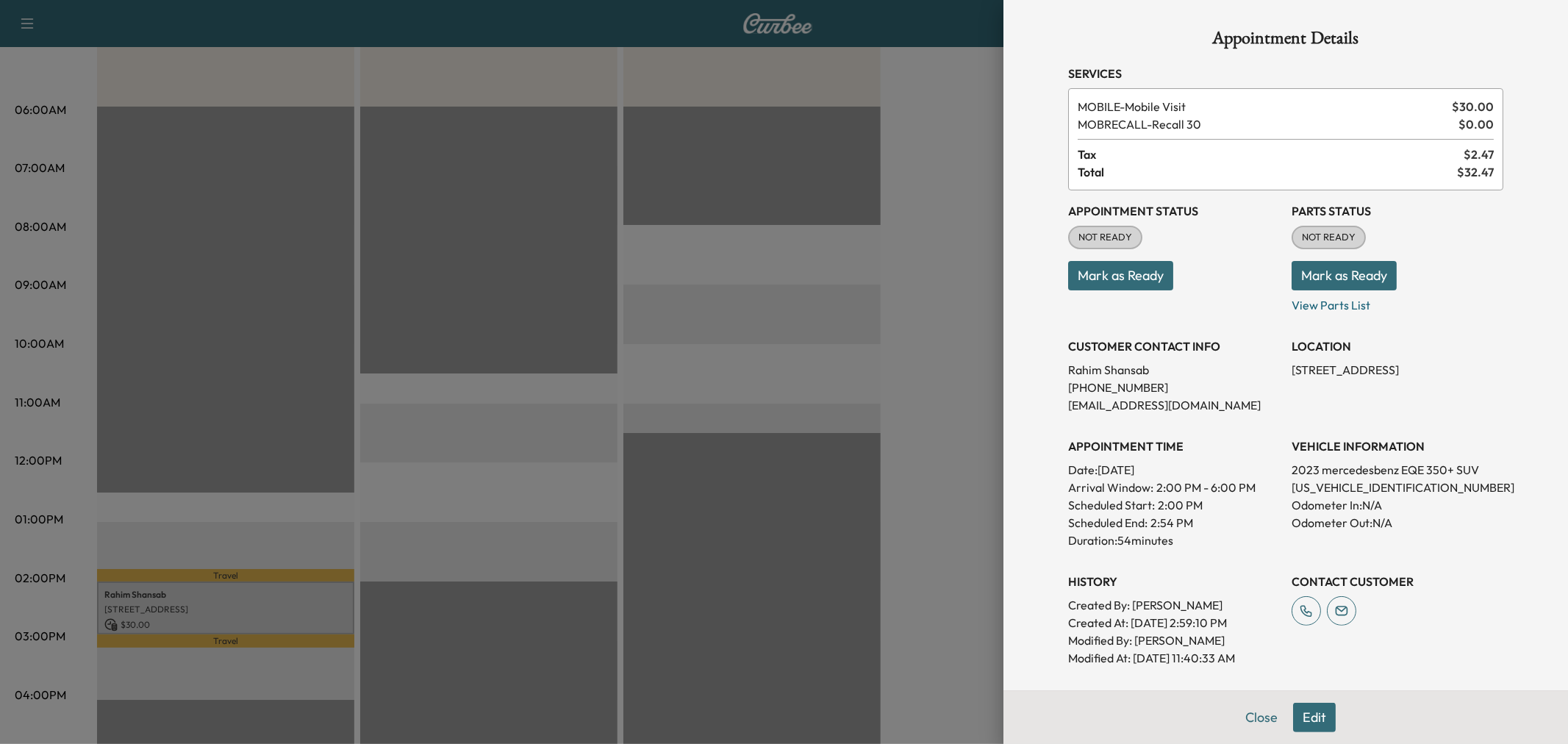
drag, startPoint x: 121, startPoint y: 74, endPoint x: 13, endPoint y: 65, distance: 108.4
click at [114, 74] on div at bounding box center [784, 372] width 1568 height 744
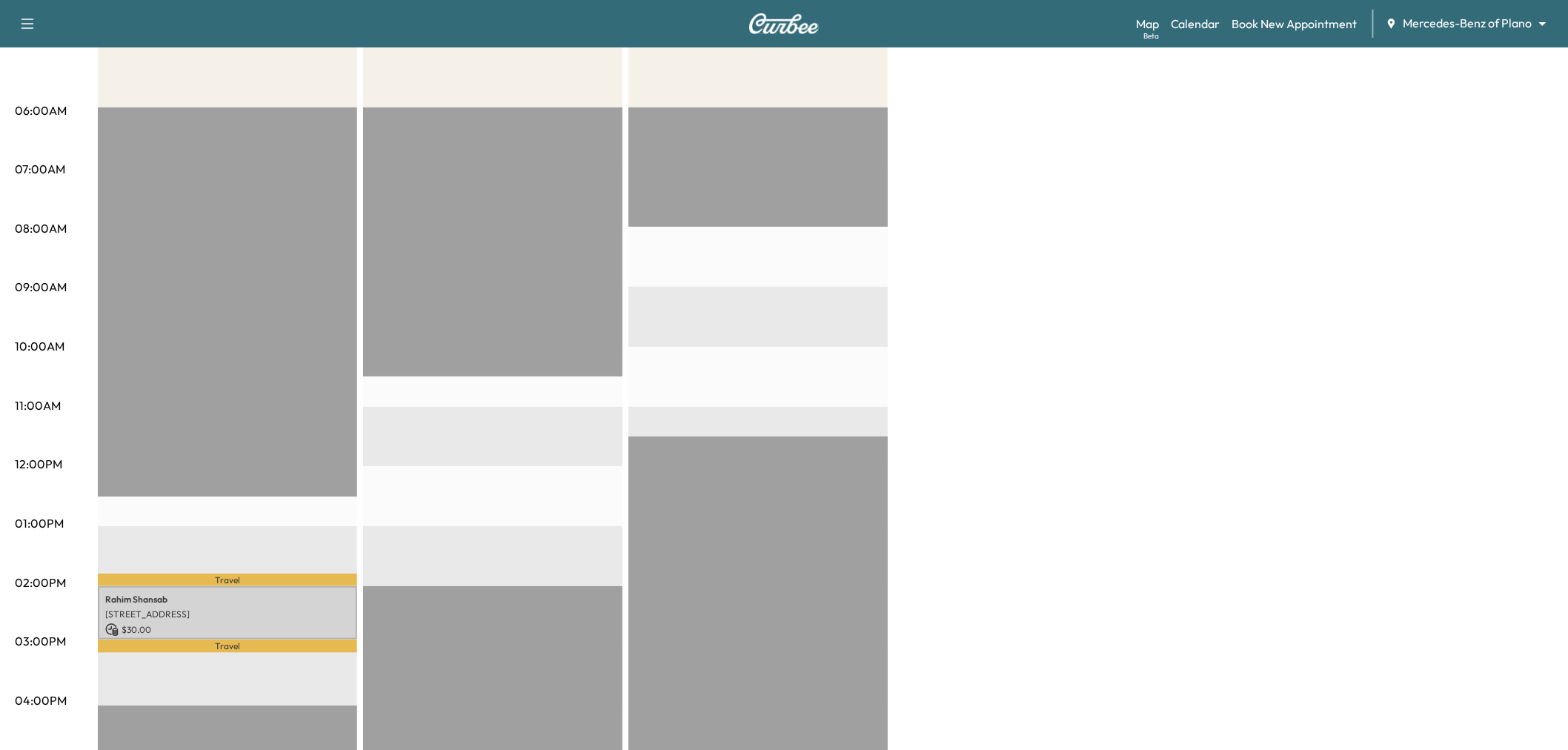
click at [27, 18] on icon "button" at bounding box center [27, 23] width 18 height 18
click at [56, 325] on button "Log Out" at bounding box center [52, 323] width 56 height 24
